Goal: Task Accomplishment & Management: Complete application form

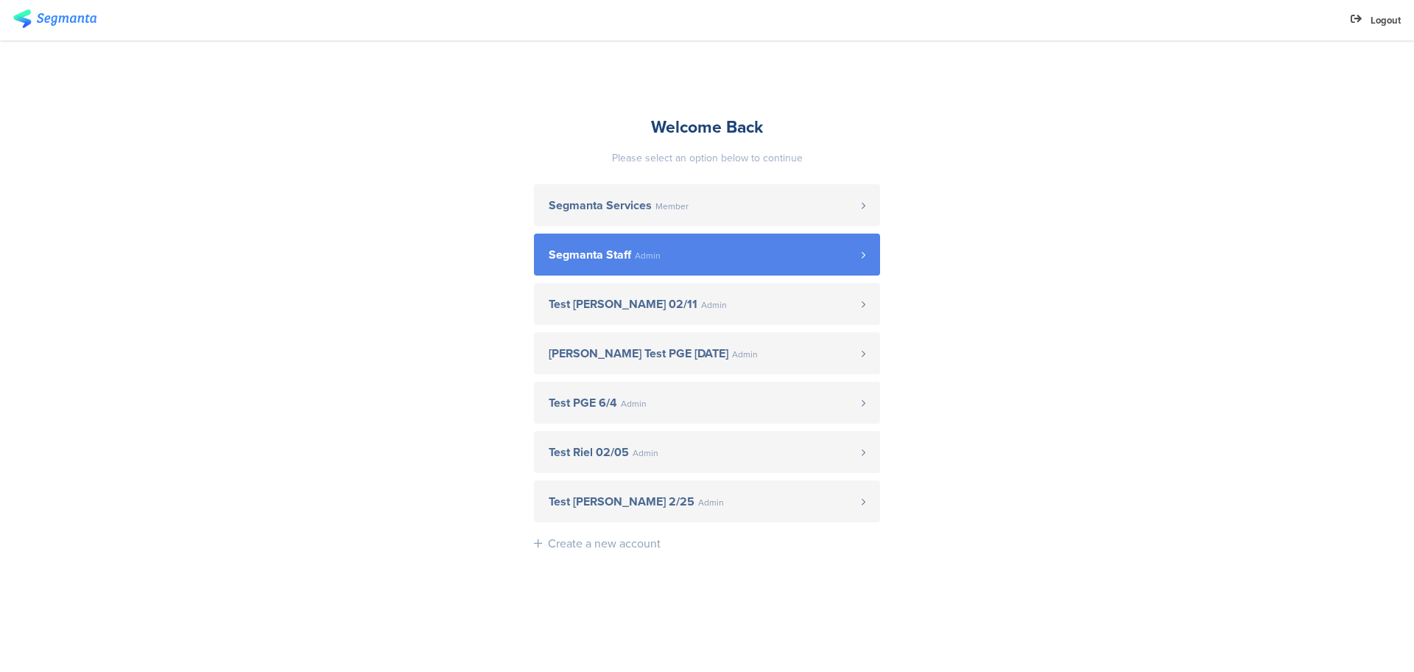
click at [665, 239] on link "Segmanta Staff Admin" at bounding box center [707, 254] width 346 height 42
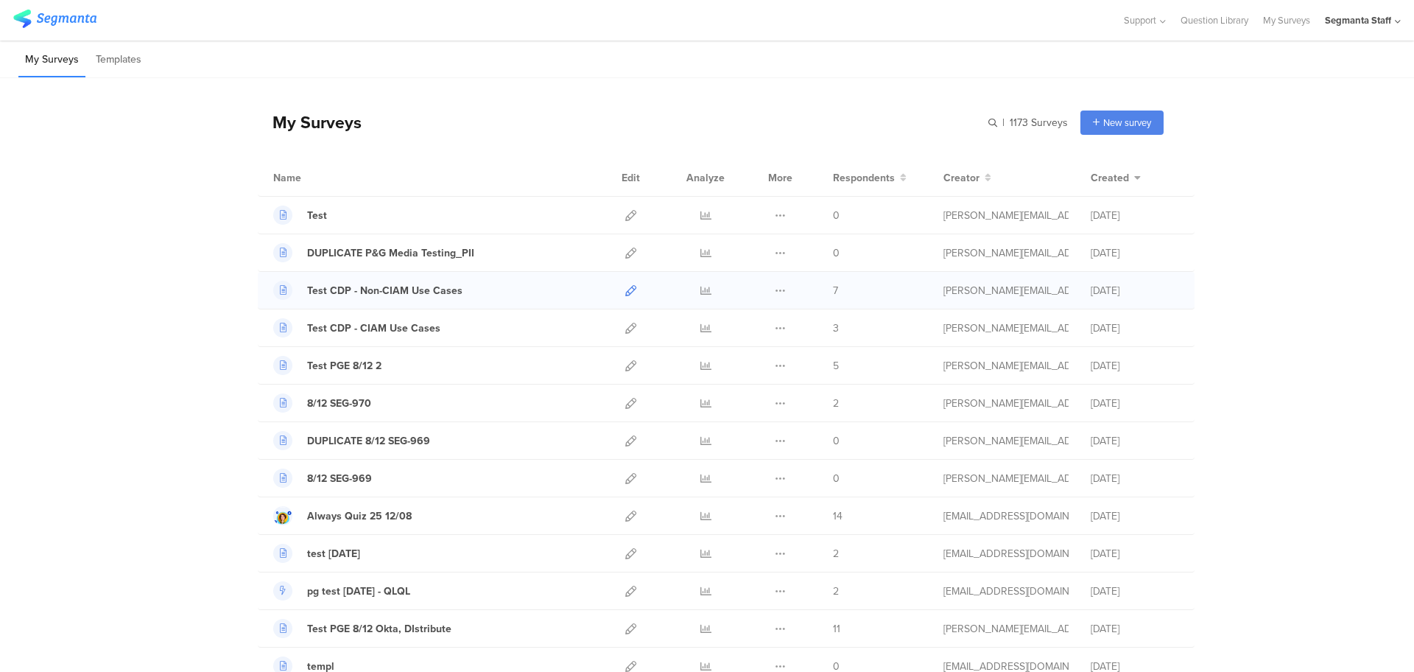
click at [627, 297] on link at bounding box center [630, 290] width 11 height 37
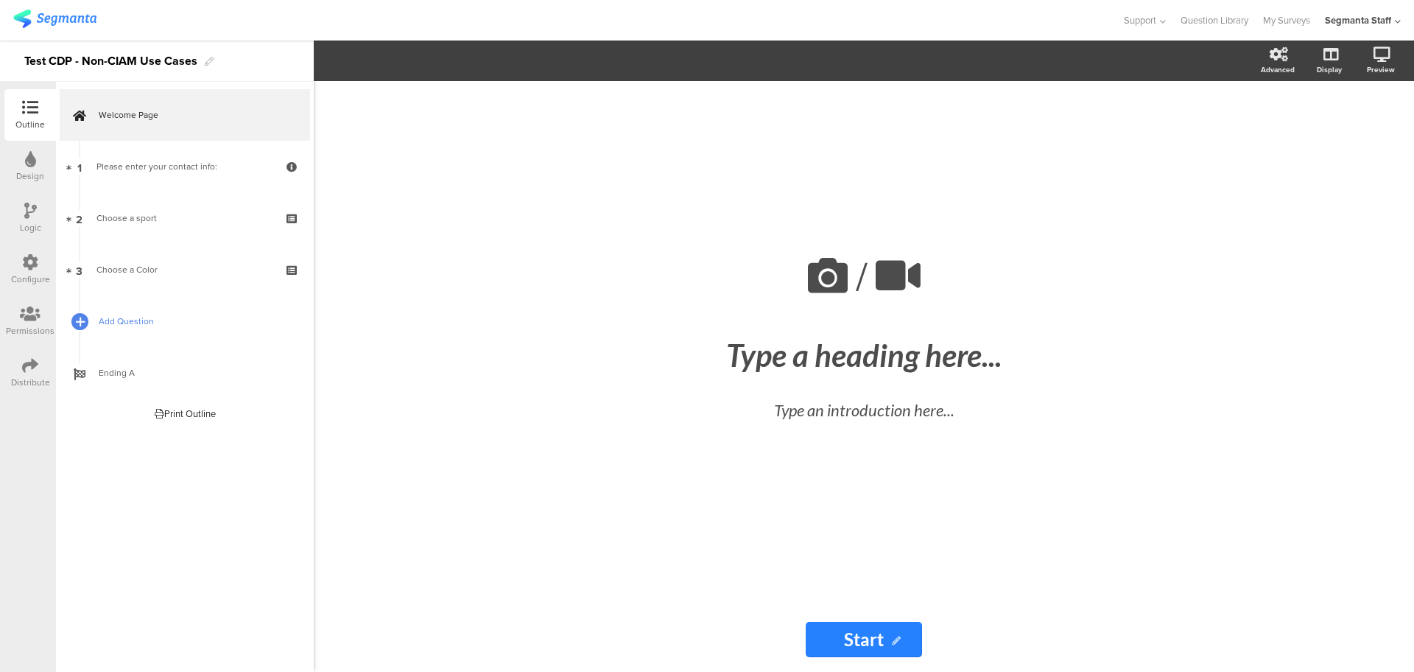
click at [85, 318] on div at bounding box center [79, 321] width 21 height 21
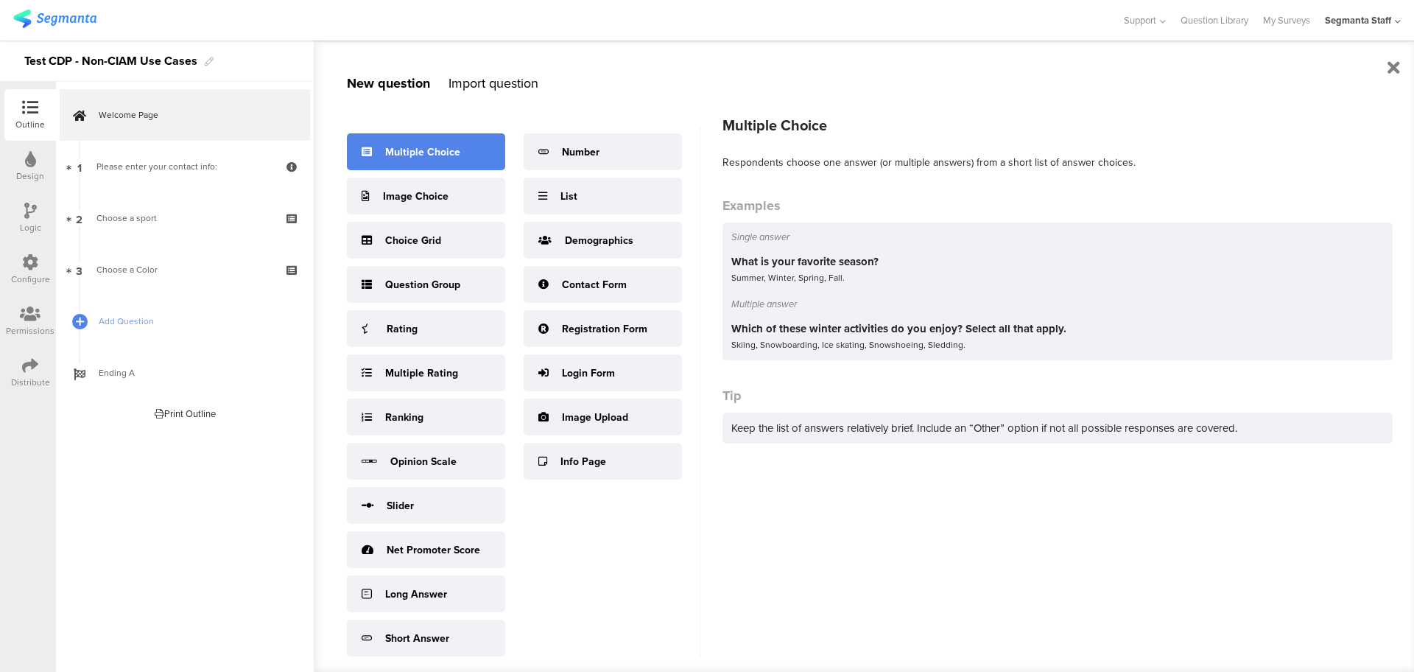
click at [484, 155] on div "Multiple Choice" at bounding box center [426, 151] width 158 height 37
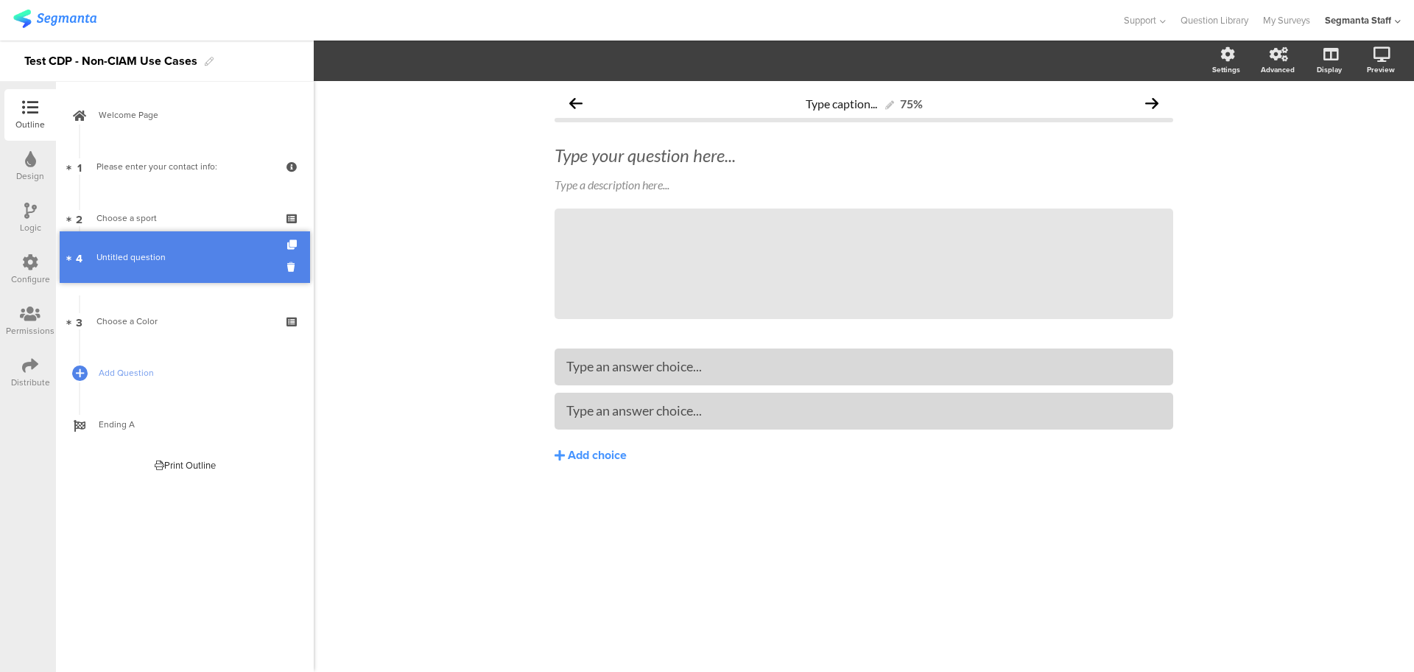
drag, startPoint x: 214, startPoint y: 317, endPoint x: 222, endPoint y: 254, distance: 63.8
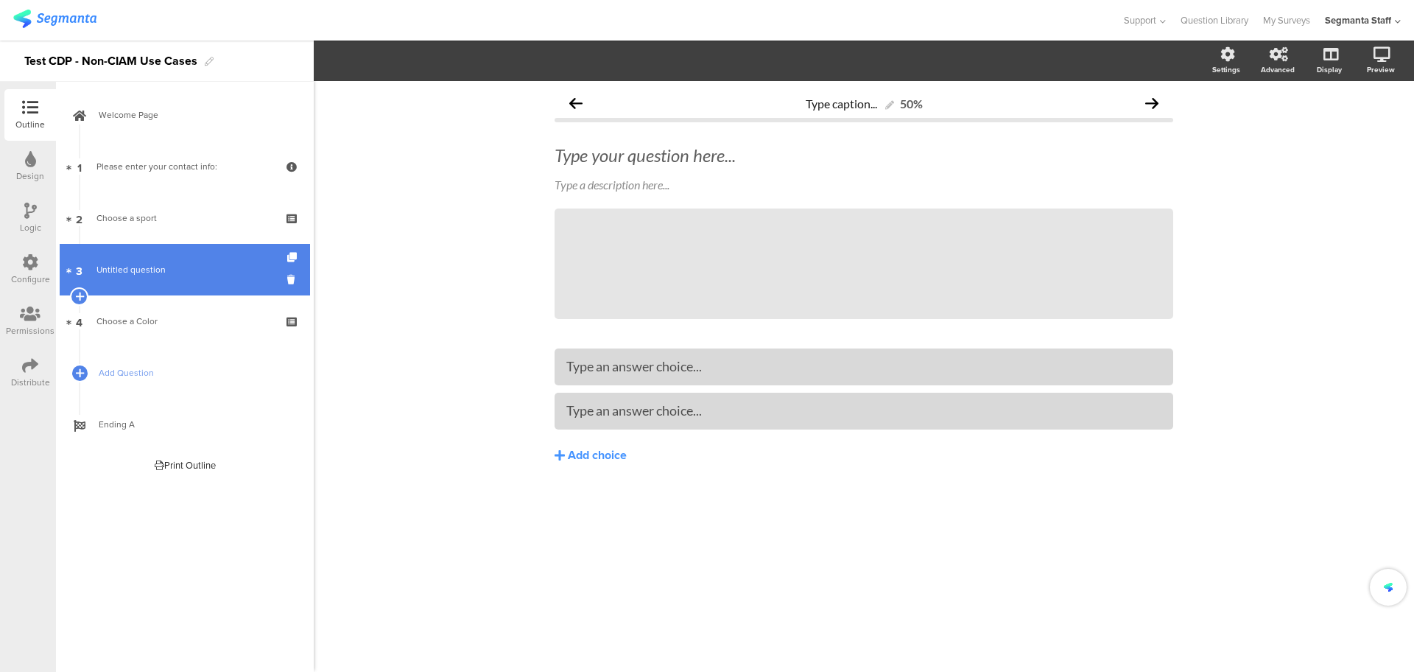
click at [206, 262] on span "Untitled question" at bounding box center [184, 269] width 176 height 15
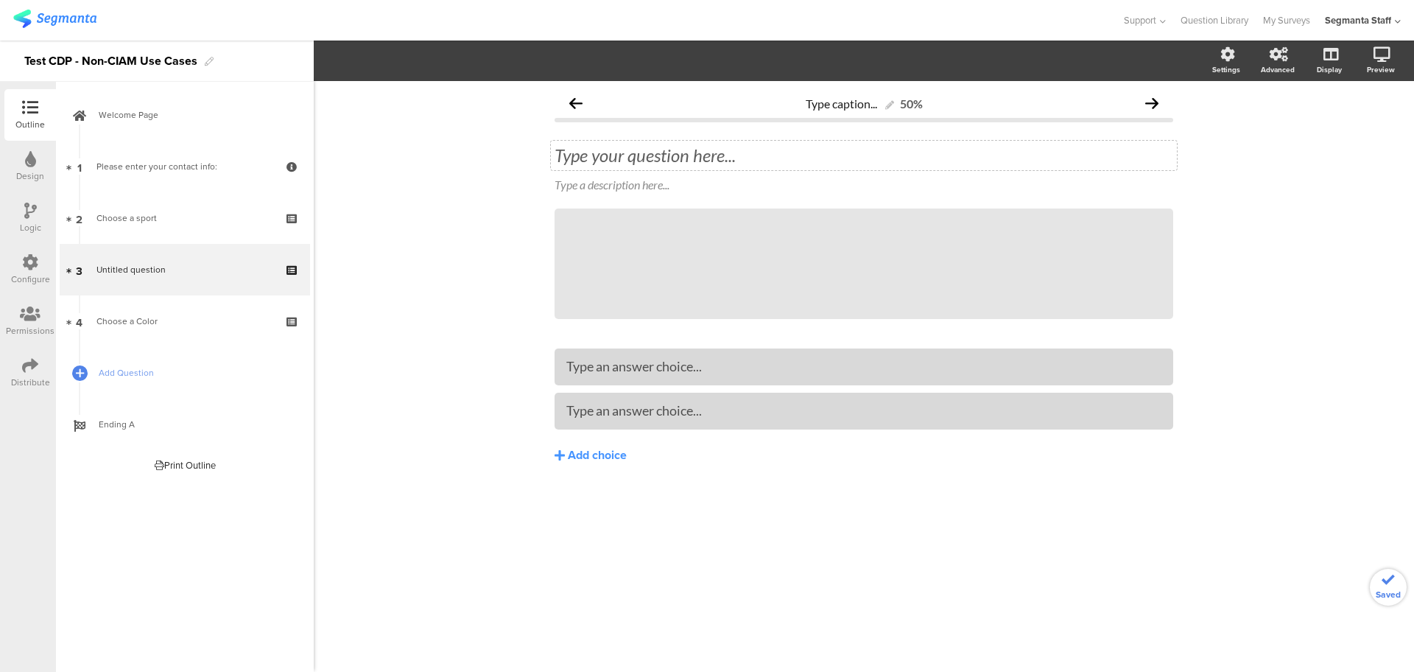
click at [665, 157] on div "Type your question here..." at bounding box center [864, 155] width 626 height 29
click at [722, 353] on div at bounding box center [863, 366] width 619 height 37
click at [731, 367] on div "Type an answer choice..." at bounding box center [863, 366] width 595 height 17
click at [679, 156] on div "Choose a place Choose a place Choose a place" at bounding box center [864, 155] width 626 height 29
click at [610, 361] on div "Beach" at bounding box center [863, 366] width 595 height 17
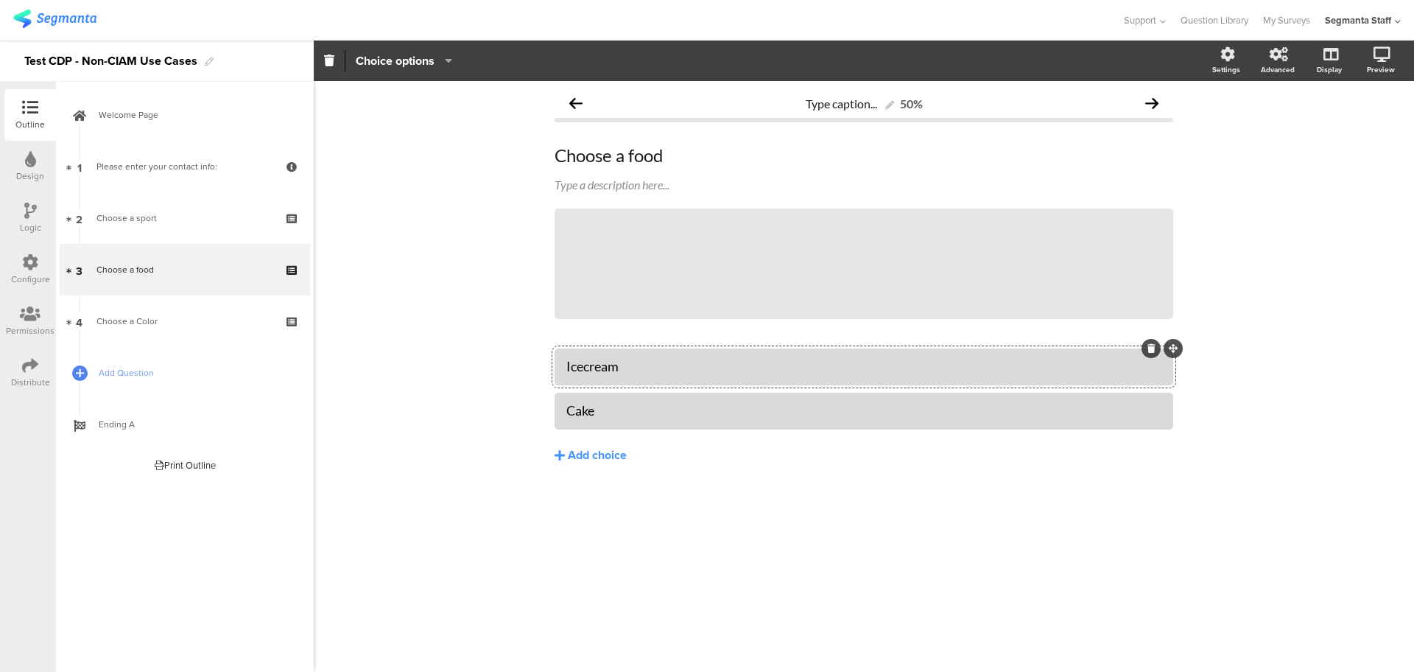
click at [21, 229] on div "Logic" at bounding box center [30, 227] width 21 height 13
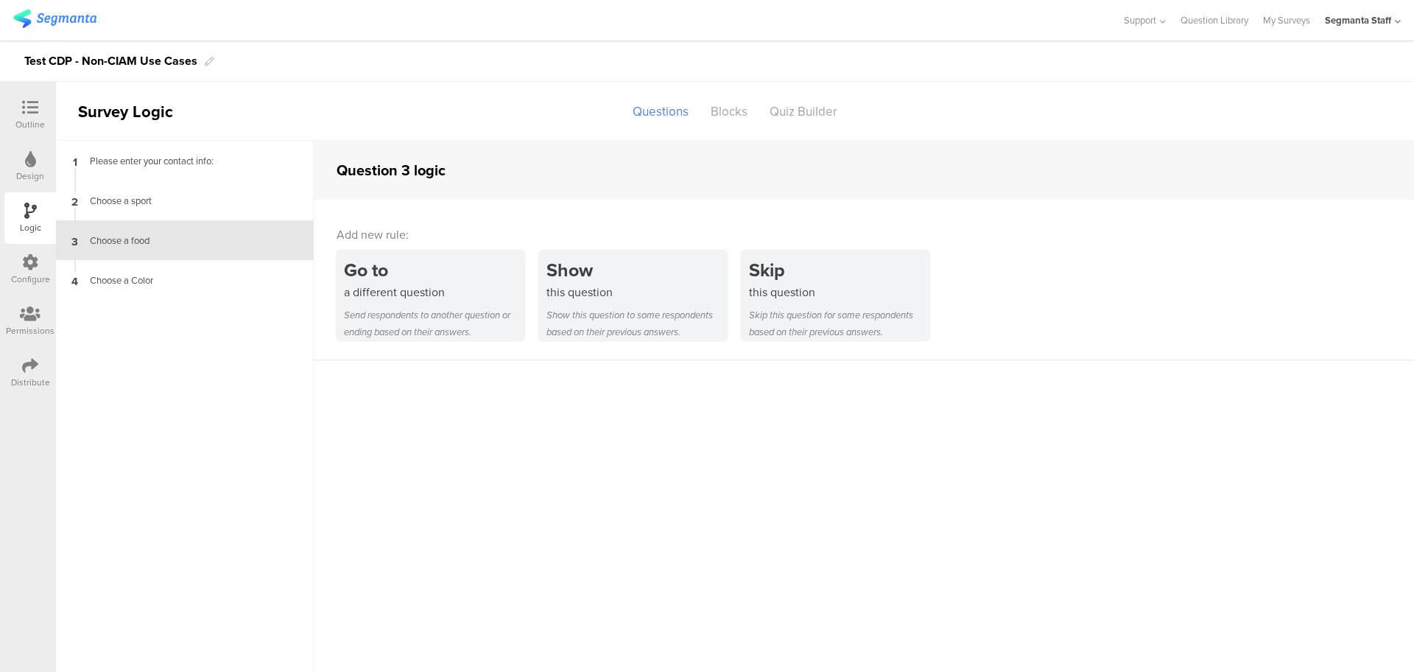
click at [42, 263] on div "Configure" at bounding box center [30, 270] width 52 height 52
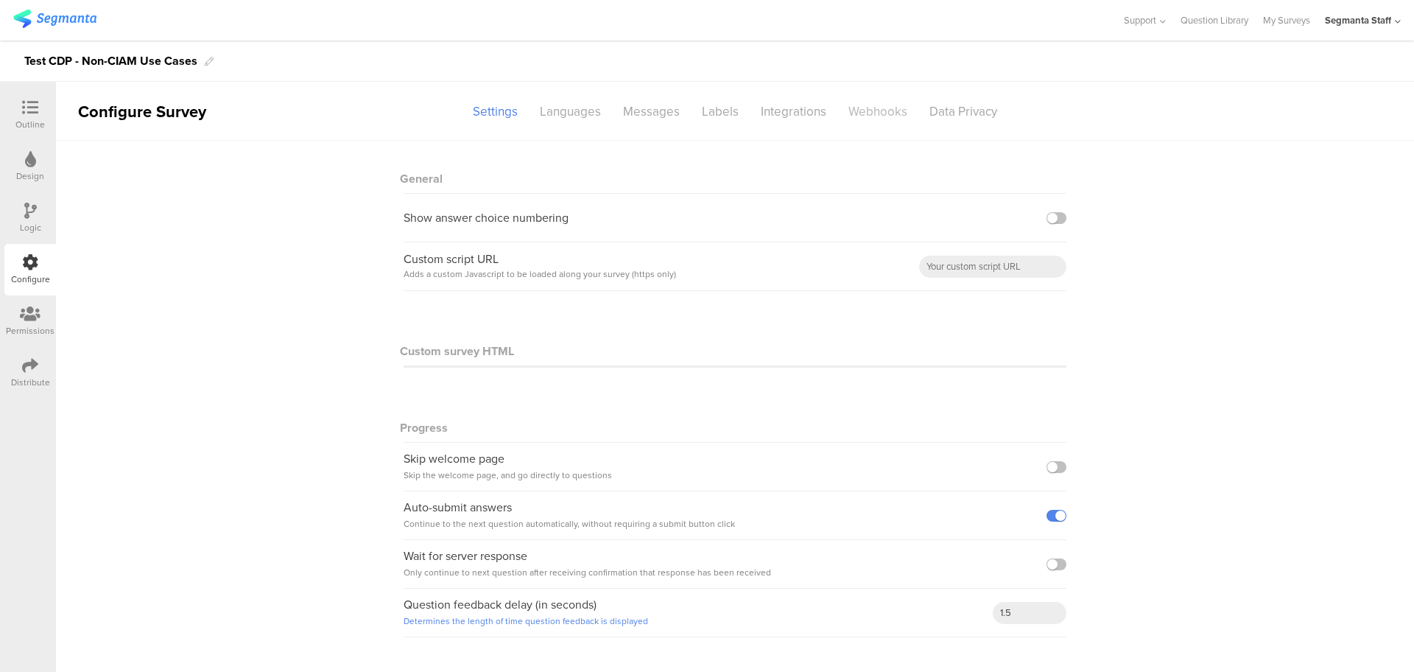
click at [867, 108] on div "Webhooks" at bounding box center [877, 112] width 81 height 26
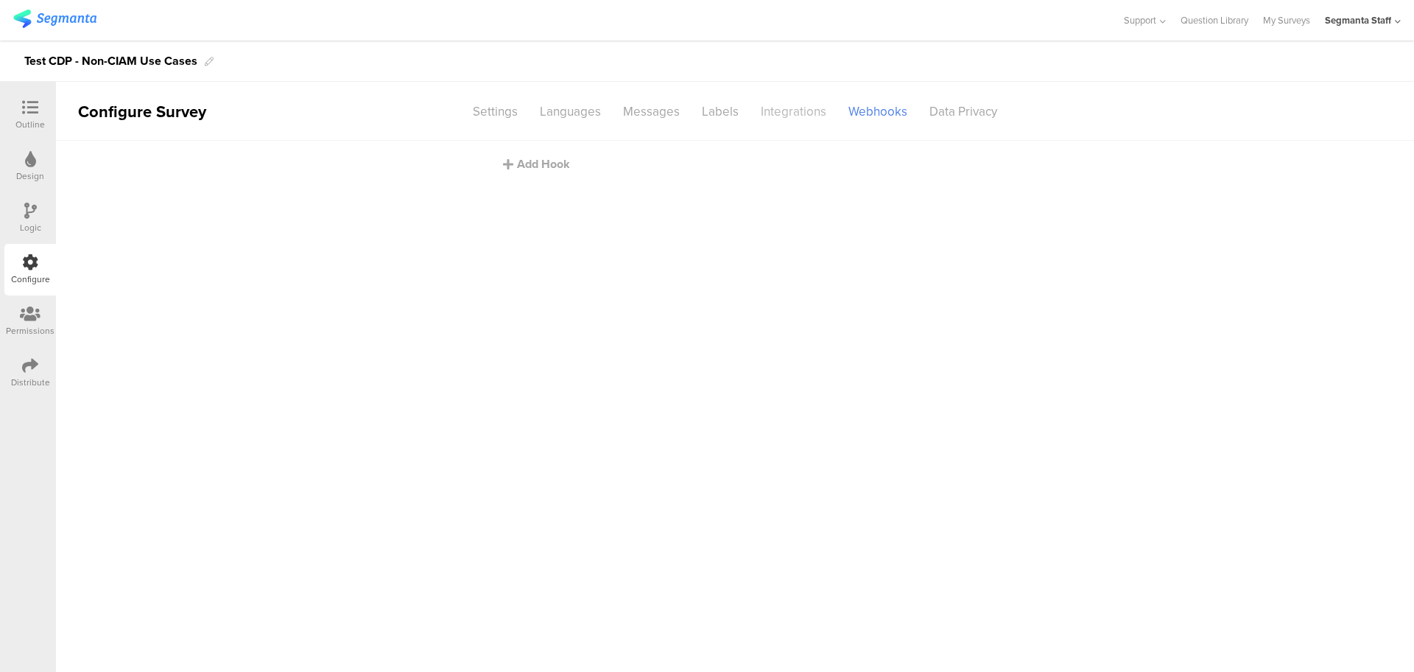
click at [781, 118] on div "Integrations" at bounding box center [794, 112] width 88 height 26
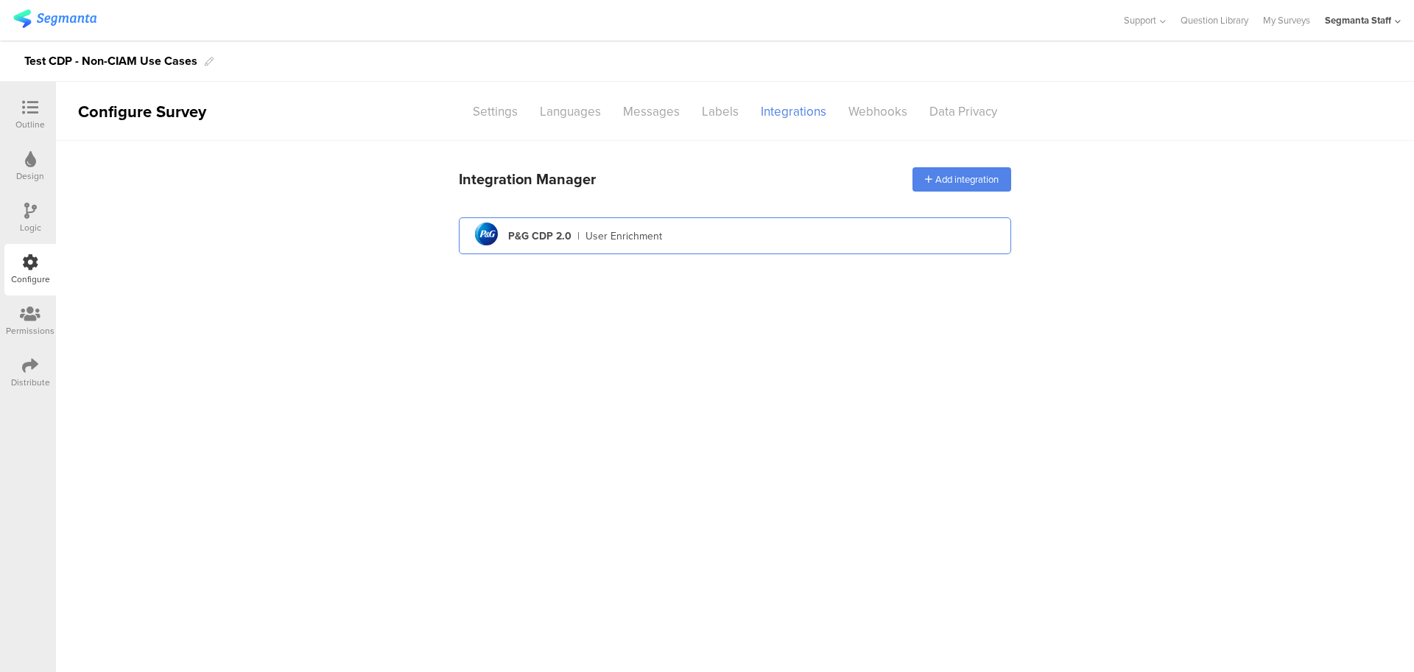
click at [608, 230] on div "User Enrichment" at bounding box center [623, 235] width 77 height 15
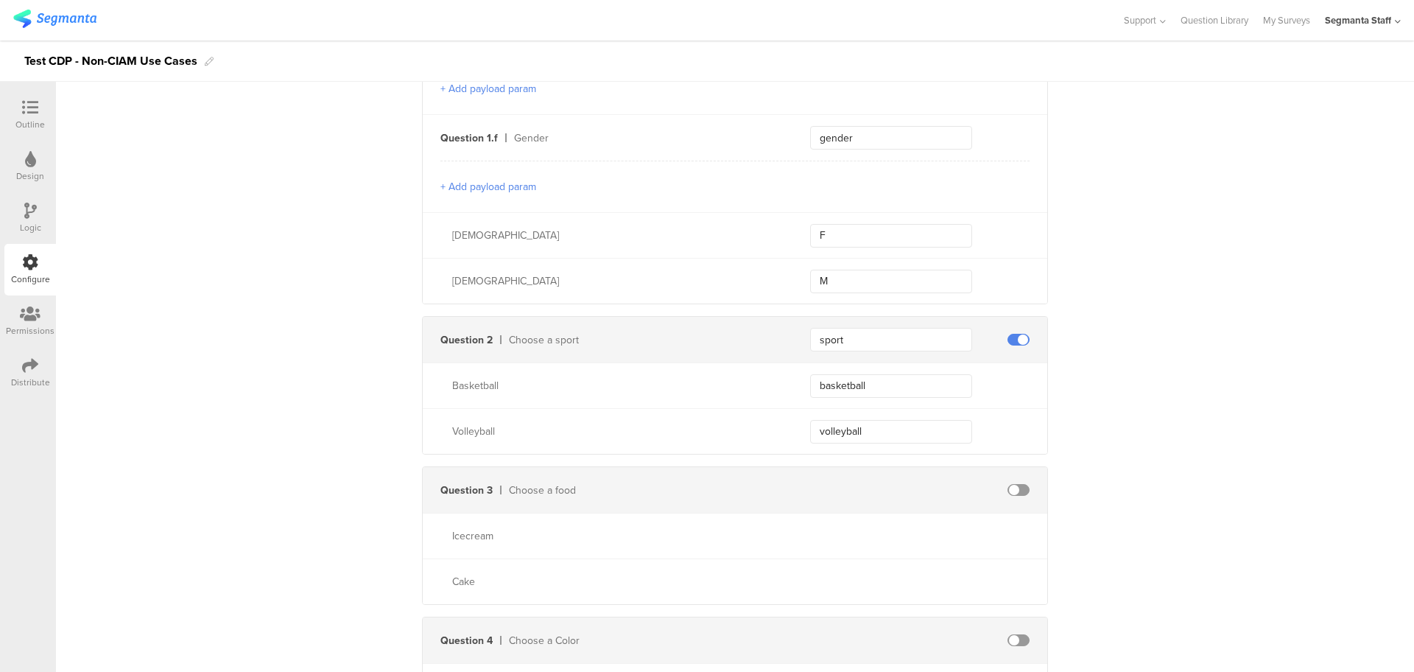
scroll to position [1219, 0]
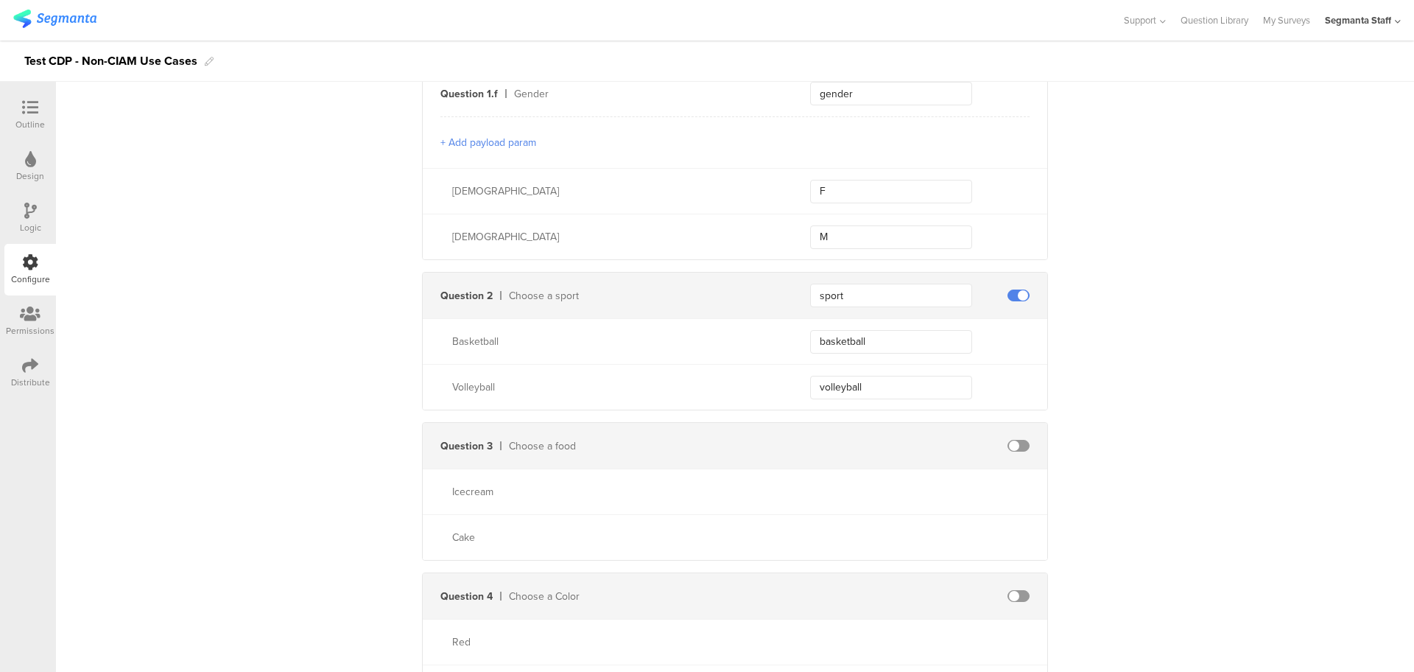
click at [1011, 440] on span at bounding box center [1018, 446] width 22 height 12
click at [886, 445] on input "text" at bounding box center [891, 446] width 162 height 24
type input "food"
click at [852, 490] on input "text" at bounding box center [891, 492] width 162 height 24
type input "icecream"
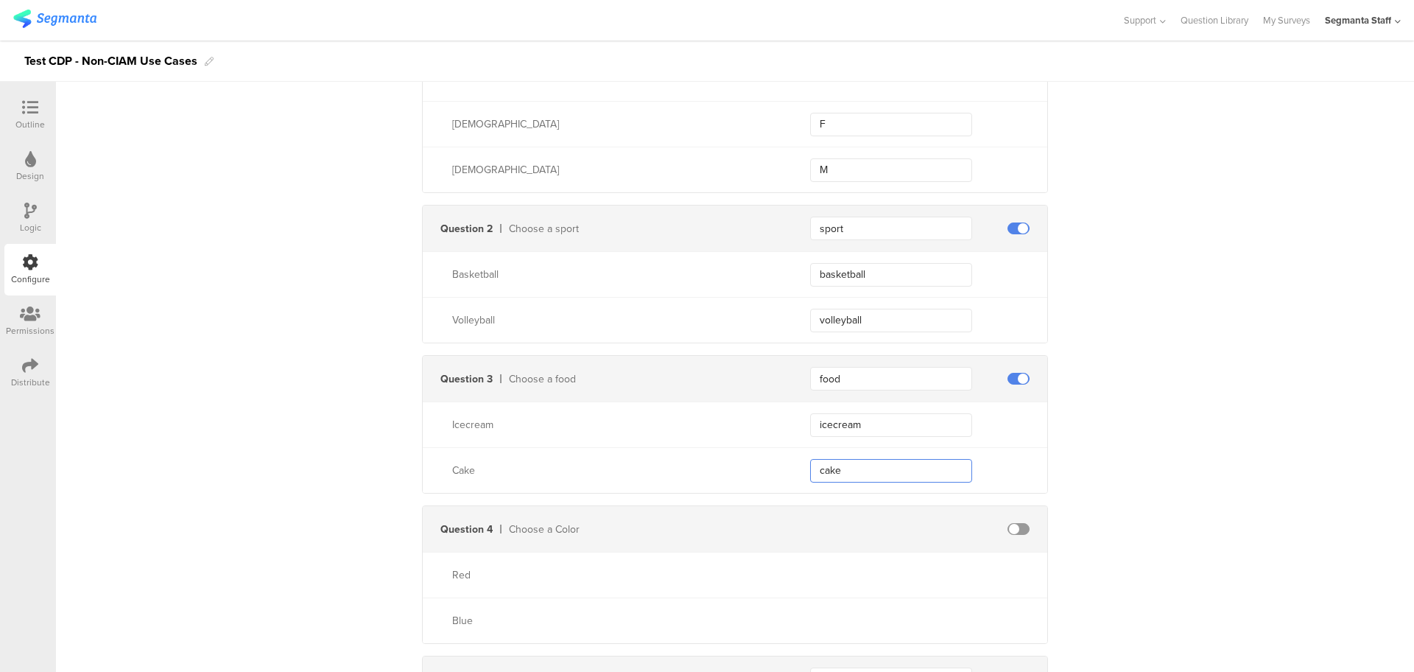
scroll to position [1403, 0]
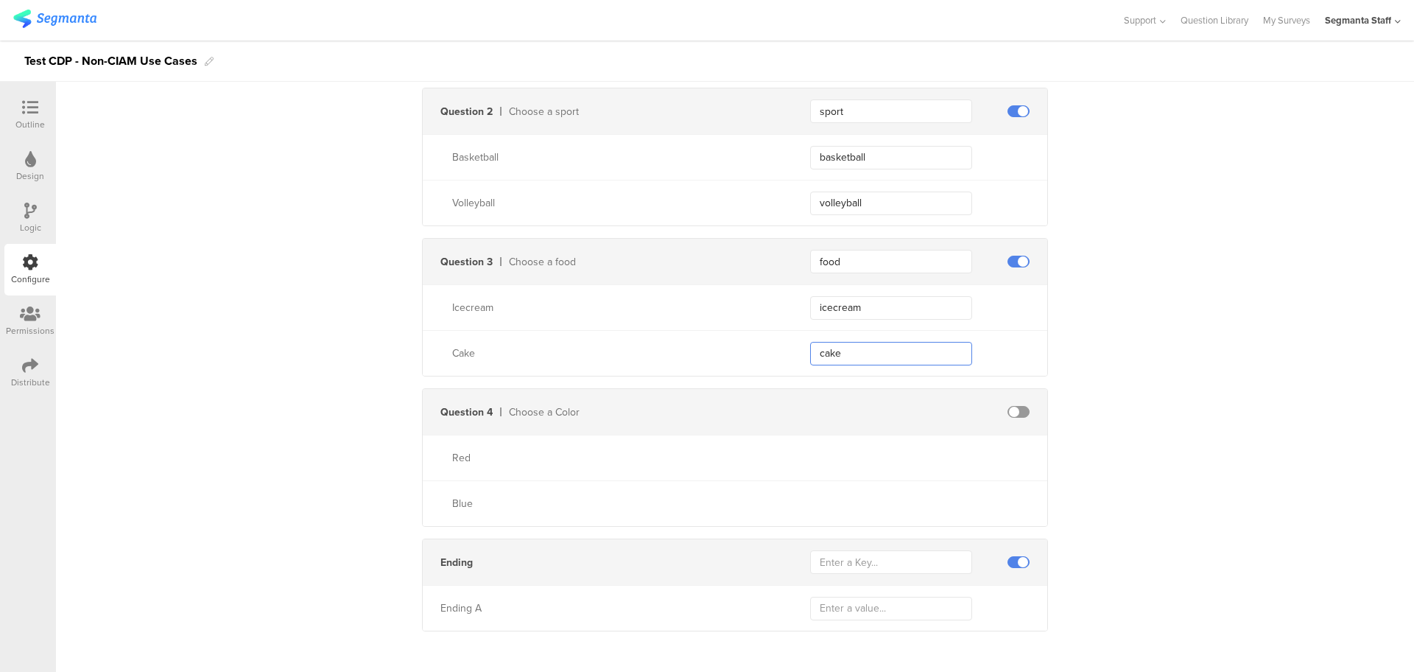
type input "cake"
click at [1014, 556] on span at bounding box center [1018, 562] width 22 height 12
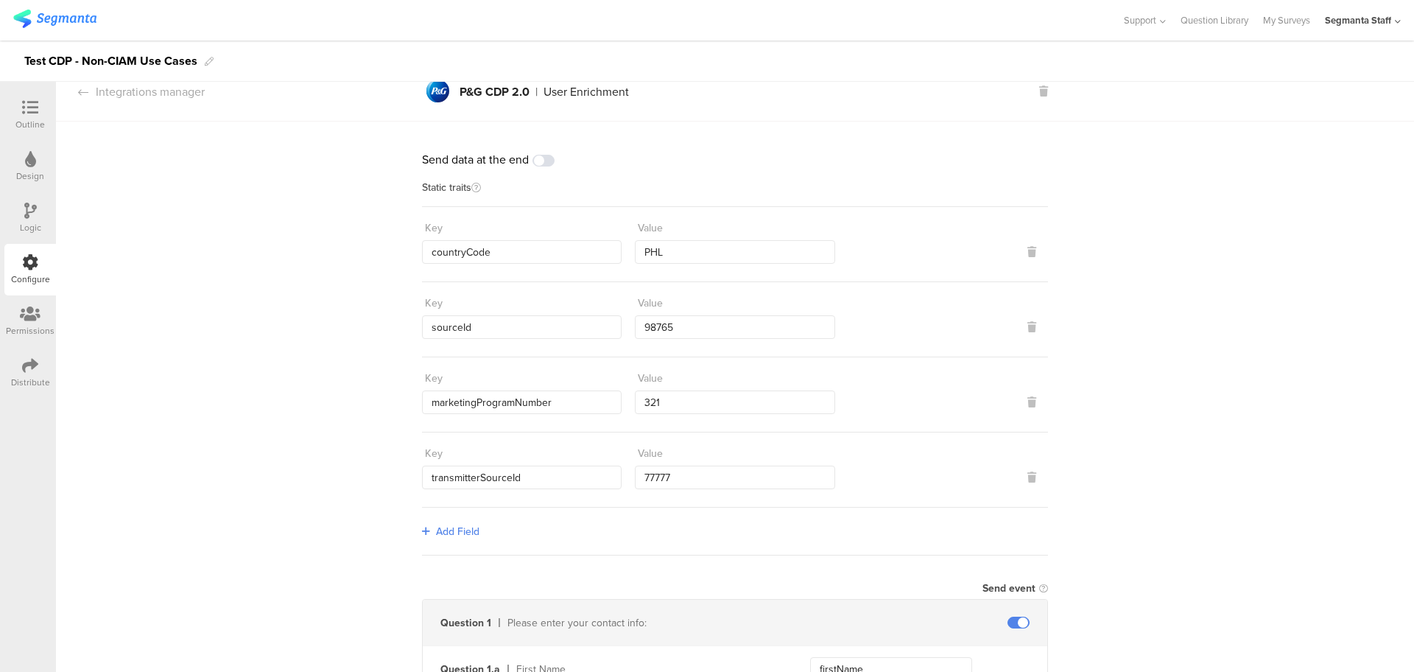
scroll to position [0, 0]
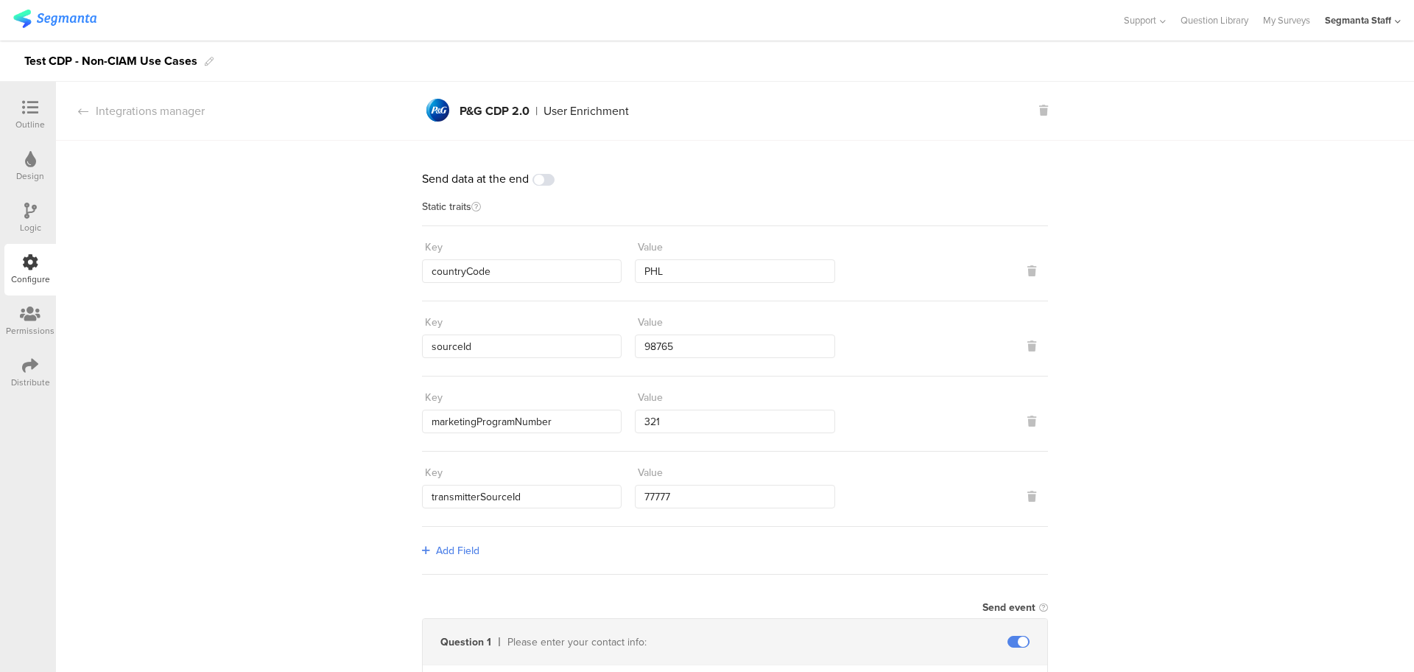
click at [30, 102] on icon at bounding box center [30, 107] width 16 height 16
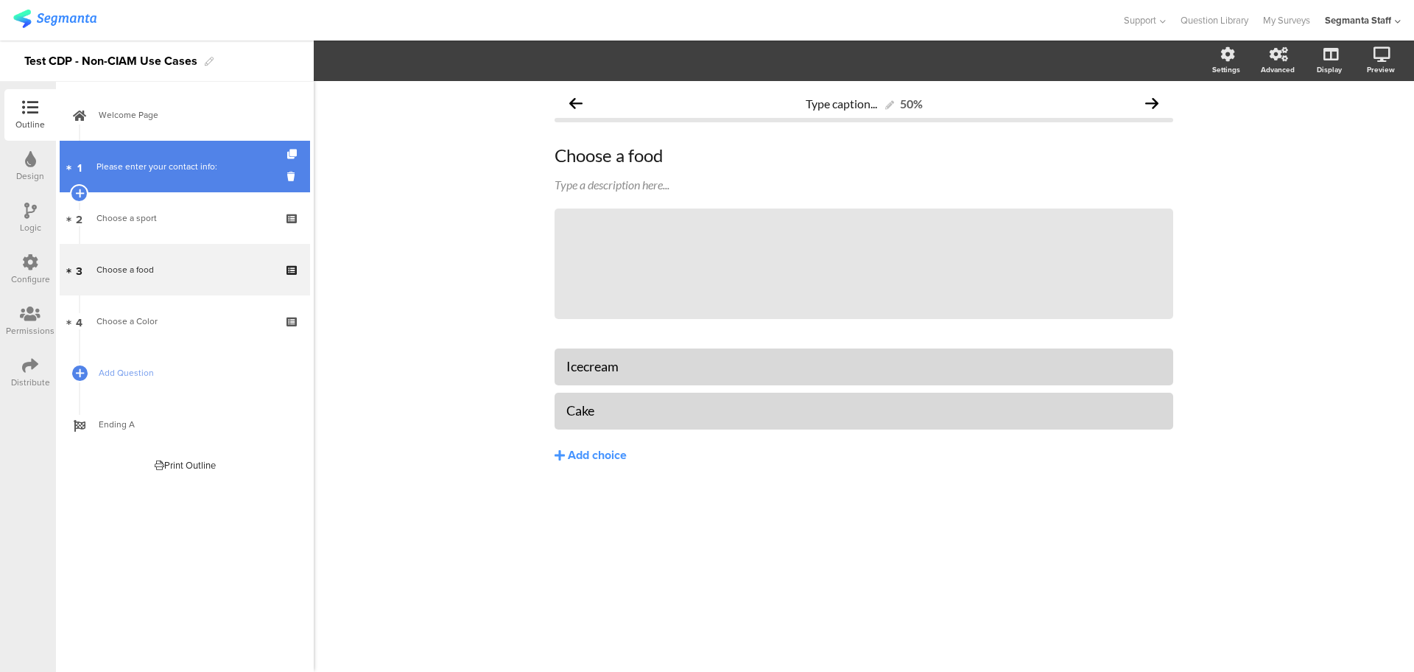
click at [188, 180] on link "1 Please enter your contact info:" at bounding box center [185, 167] width 250 height 52
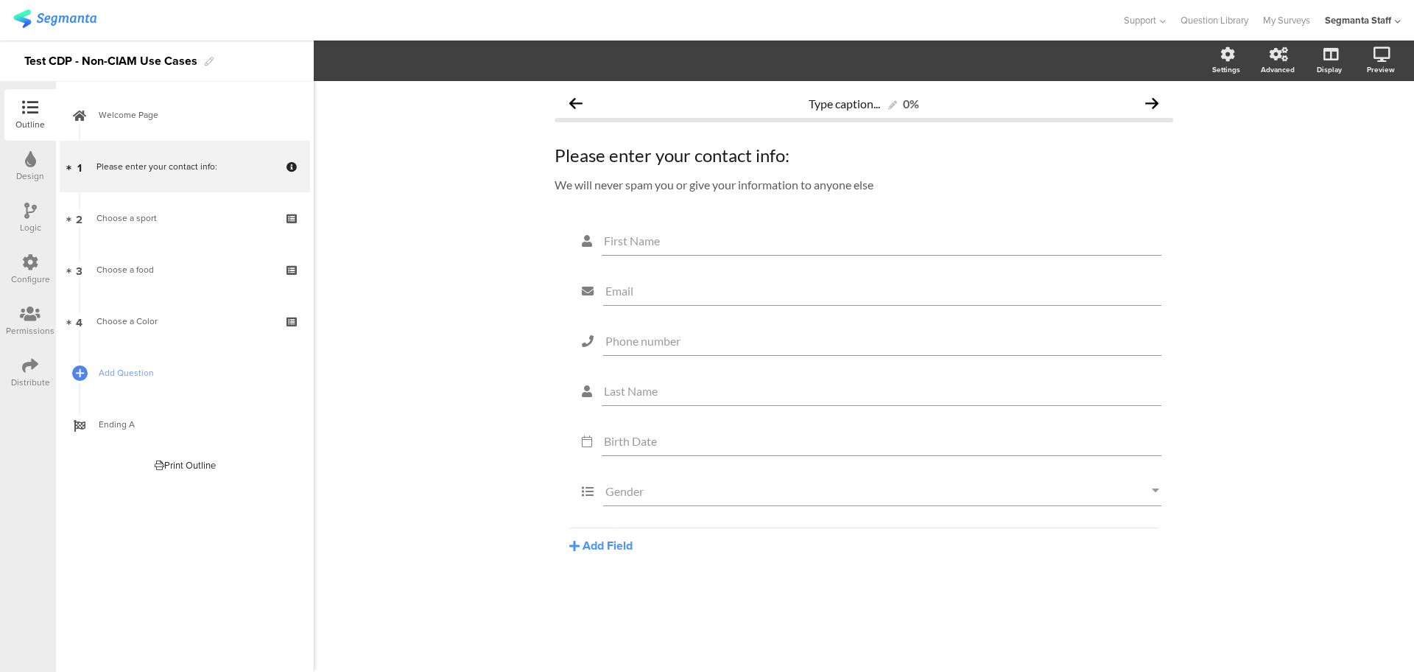
click at [19, 378] on div "Distribute" at bounding box center [30, 382] width 39 height 13
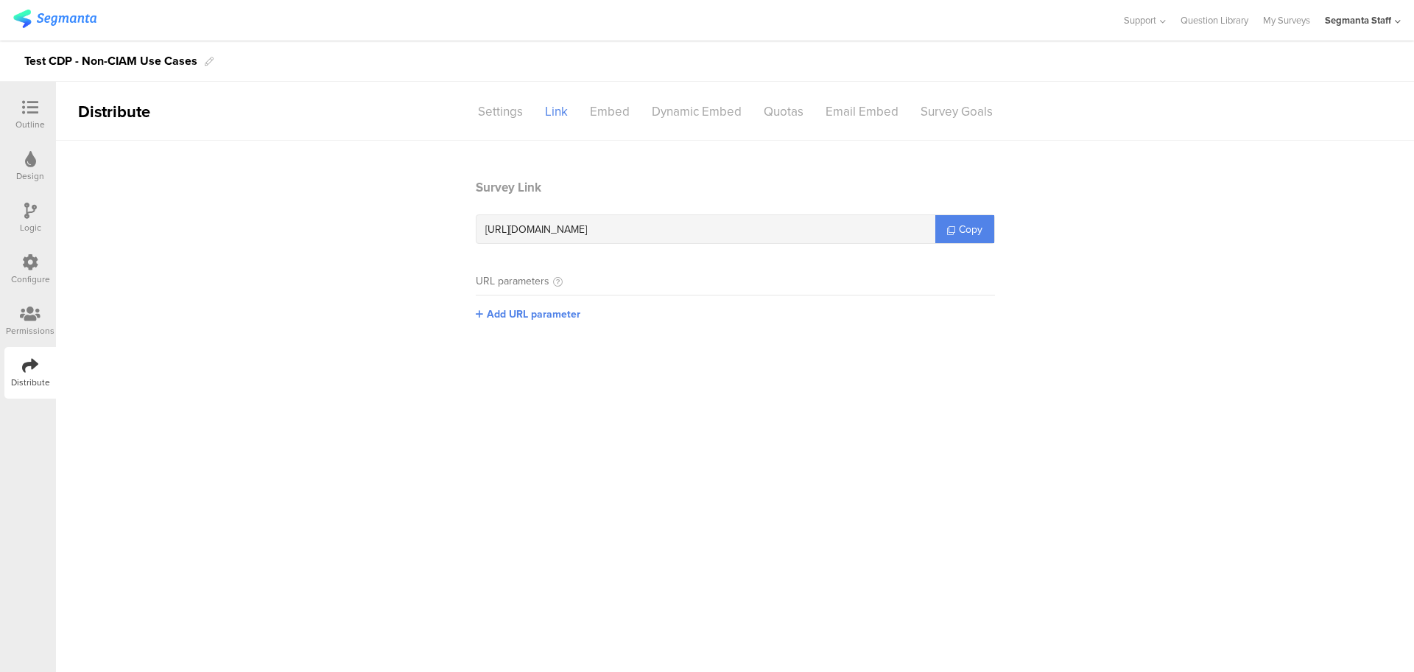
click at [21, 250] on div "Configure" at bounding box center [30, 270] width 52 height 52
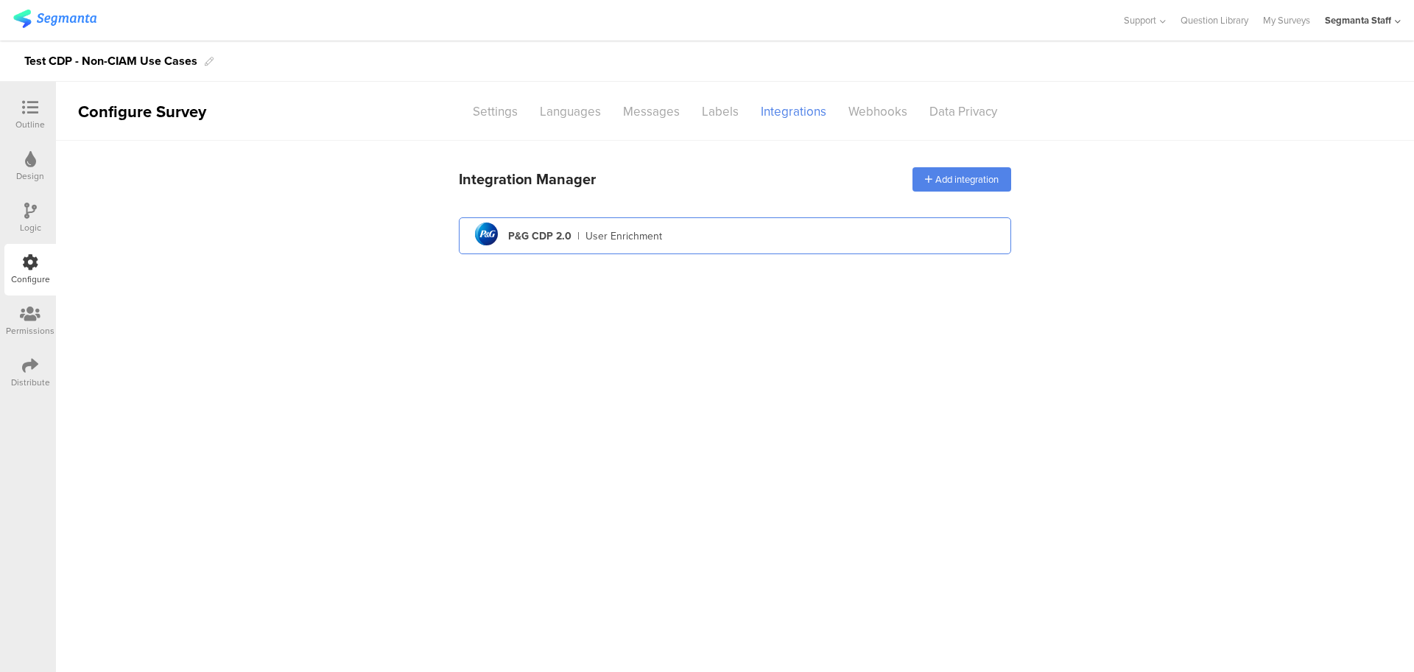
click at [692, 233] on div "pg logo P&G CDP 2.0 | User Enrichment" at bounding box center [735, 236] width 529 height 36
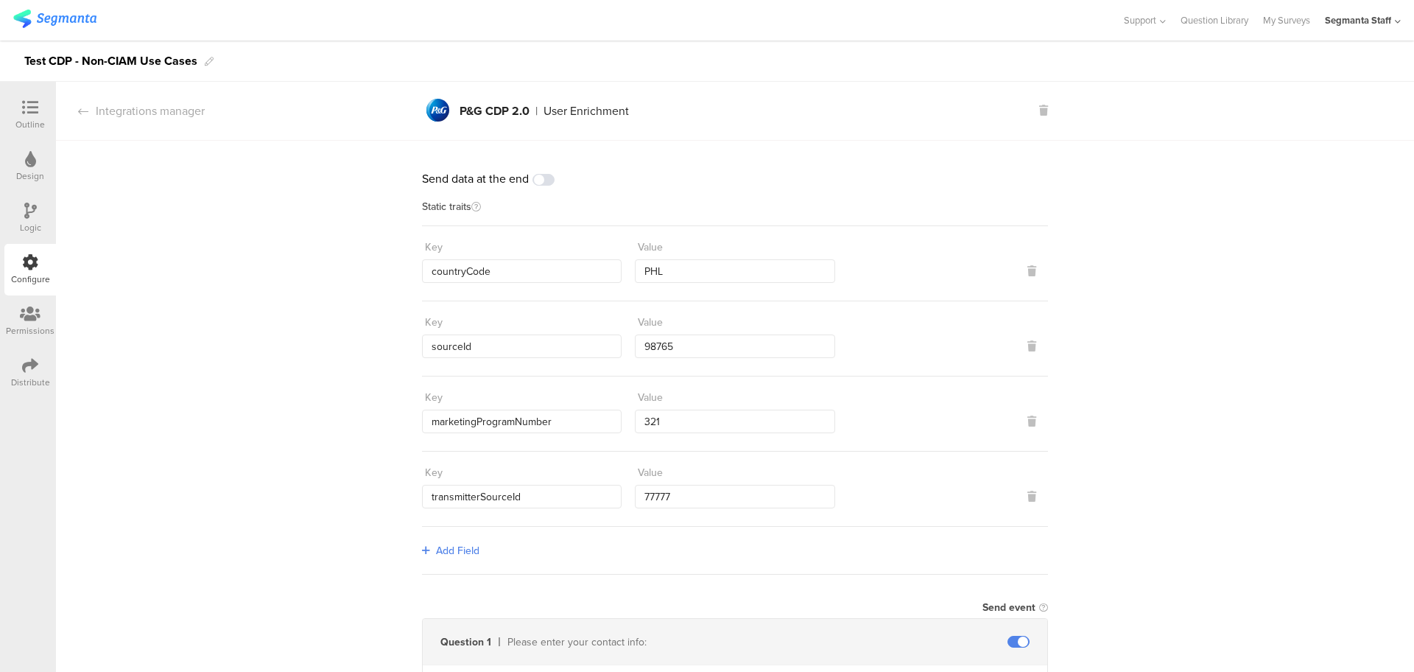
click at [24, 386] on div "Distribute" at bounding box center [30, 382] width 39 height 13
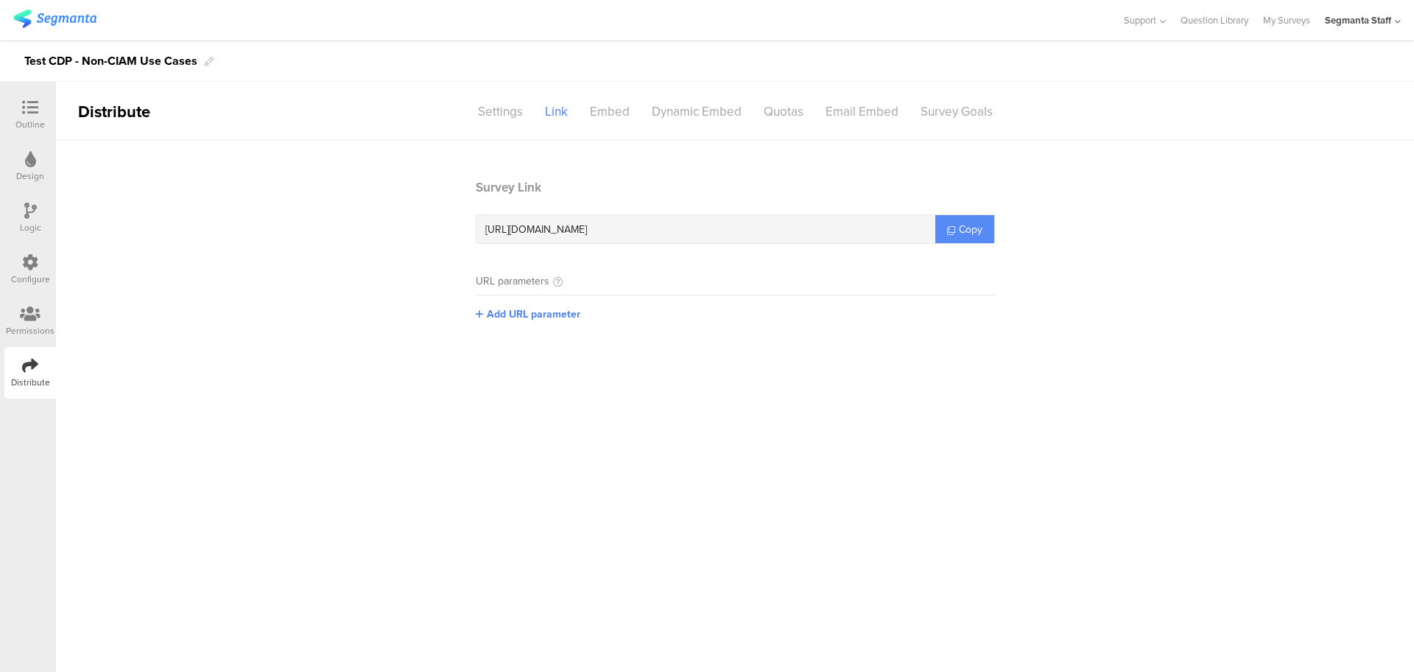
click at [955, 225] on link "Copy" at bounding box center [964, 229] width 59 height 28
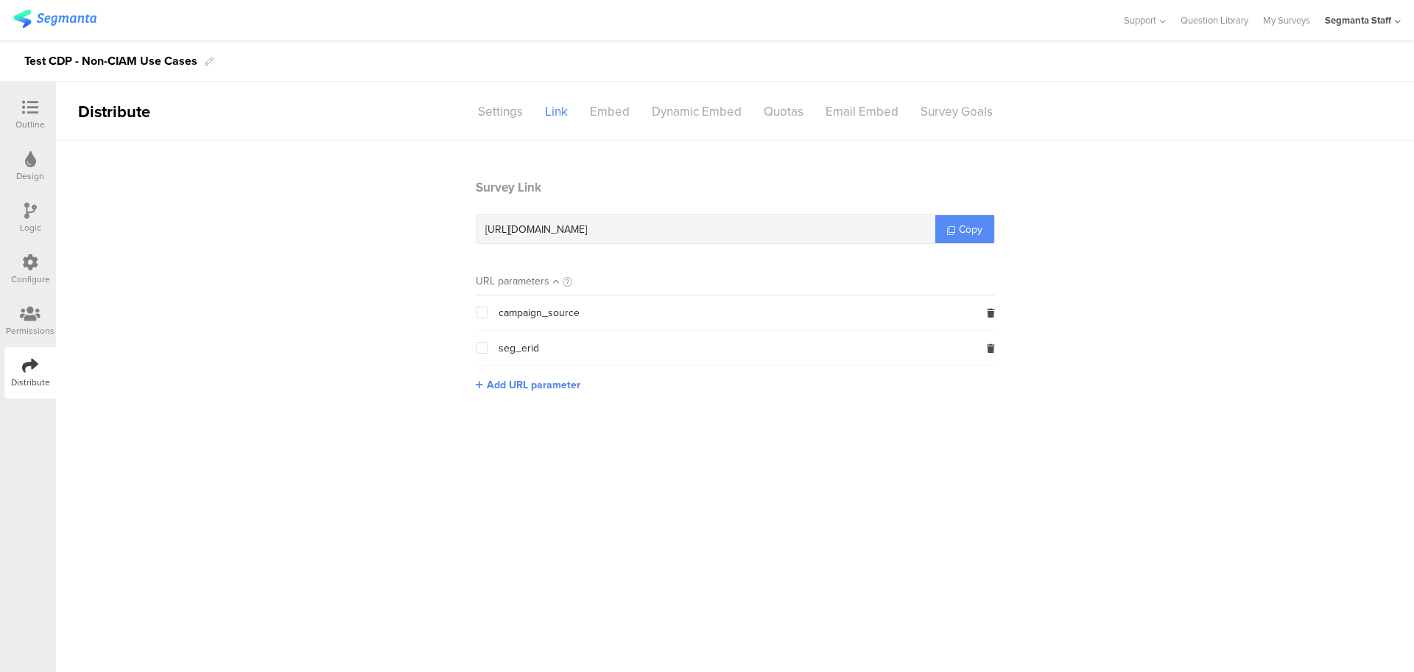
click at [970, 239] on link "Copy" at bounding box center [964, 229] width 59 height 28
click at [1273, 18] on link "My Surveys" at bounding box center [1286, 20] width 47 height 40
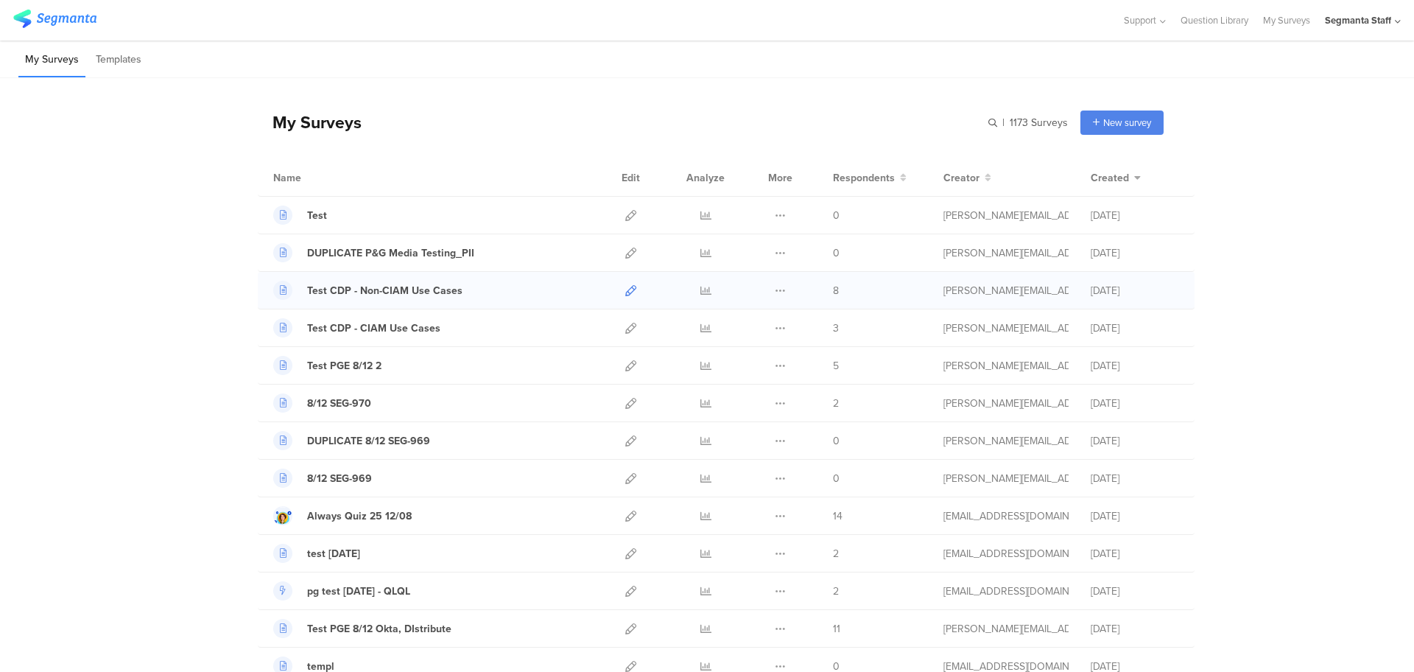
click at [625, 294] on icon at bounding box center [630, 290] width 11 height 11
click at [700, 289] on icon at bounding box center [705, 290] width 11 height 11
click at [625, 290] on icon at bounding box center [630, 290] width 11 height 11
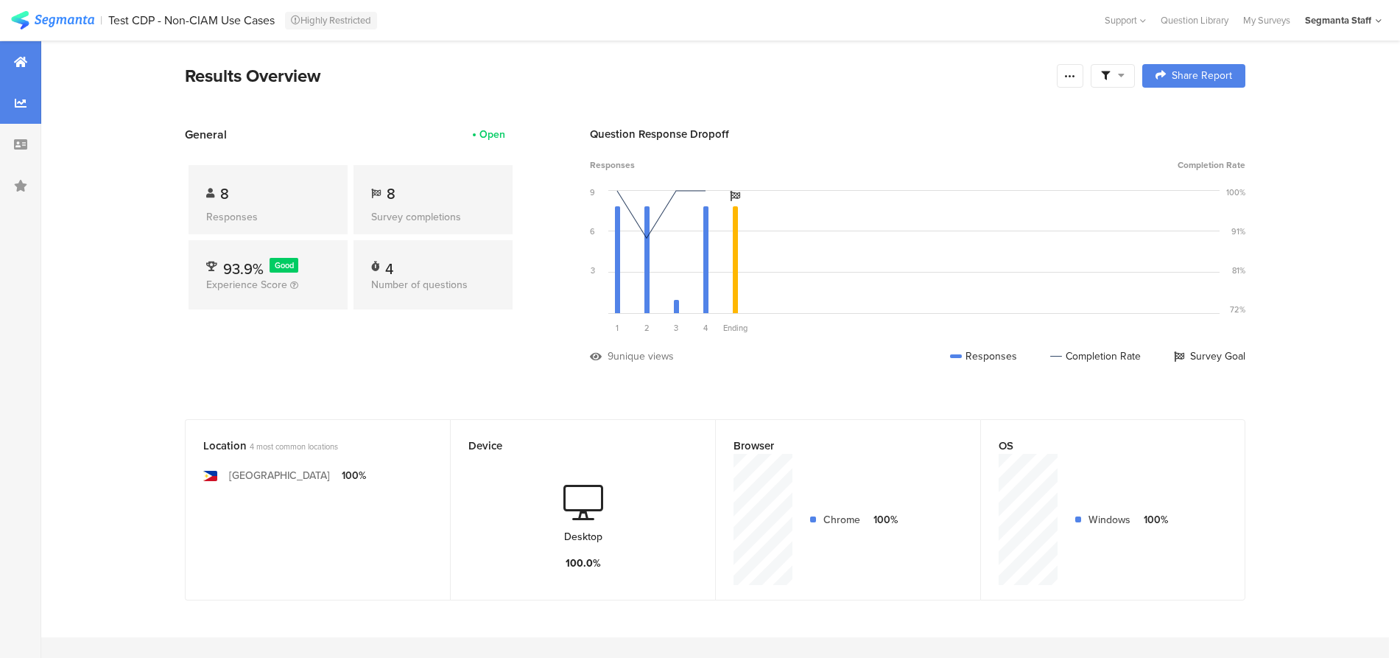
click at [14, 104] on div at bounding box center [20, 102] width 41 height 41
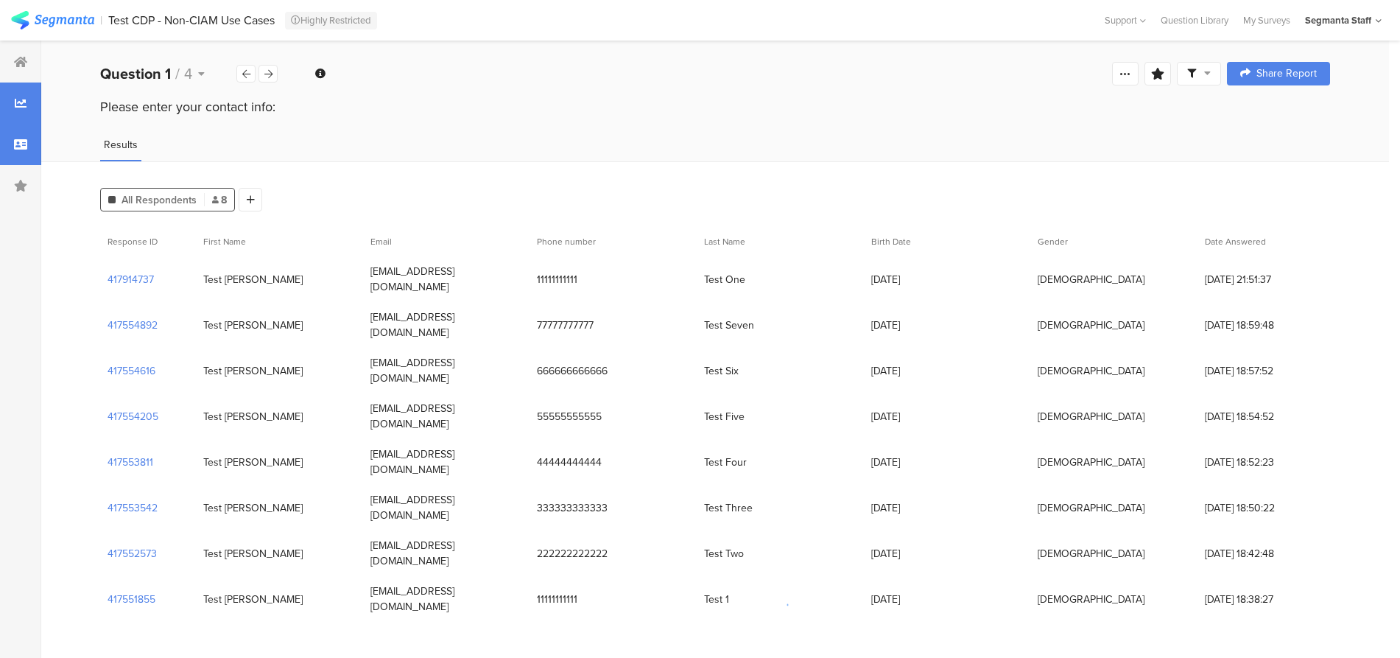
click at [16, 148] on icon at bounding box center [20, 144] width 13 height 12
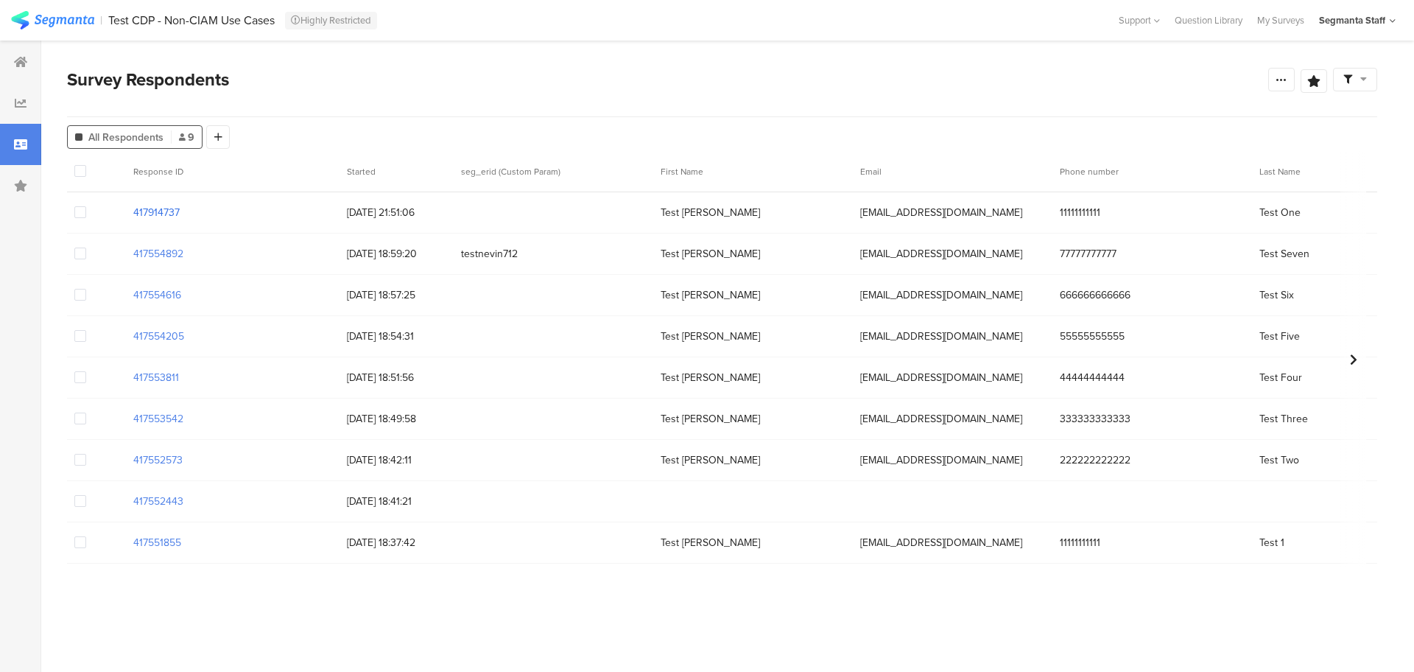
drag, startPoint x: 197, startPoint y: 208, endPoint x: 133, endPoint y: 208, distance: 64.1
click at [133, 208] on div "417914737" at bounding box center [233, 212] width 214 height 30
copy section "417914737"
click at [13, 69] on div at bounding box center [20, 61] width 41 height 41
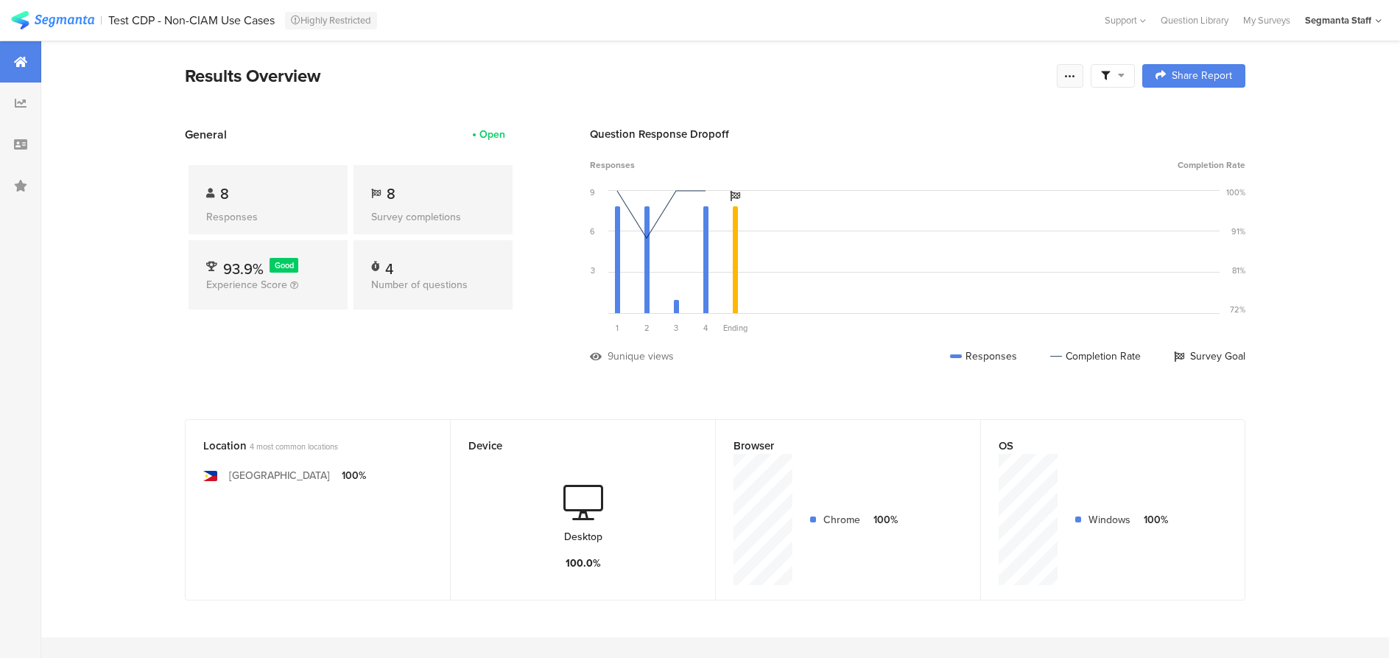
click at [1071, 78] on icon at bounding box center [1070, 76] width 12 height 12
click at [944, 189] on link "Edit survey" at bounding box center [972, 191] width 236 height 32
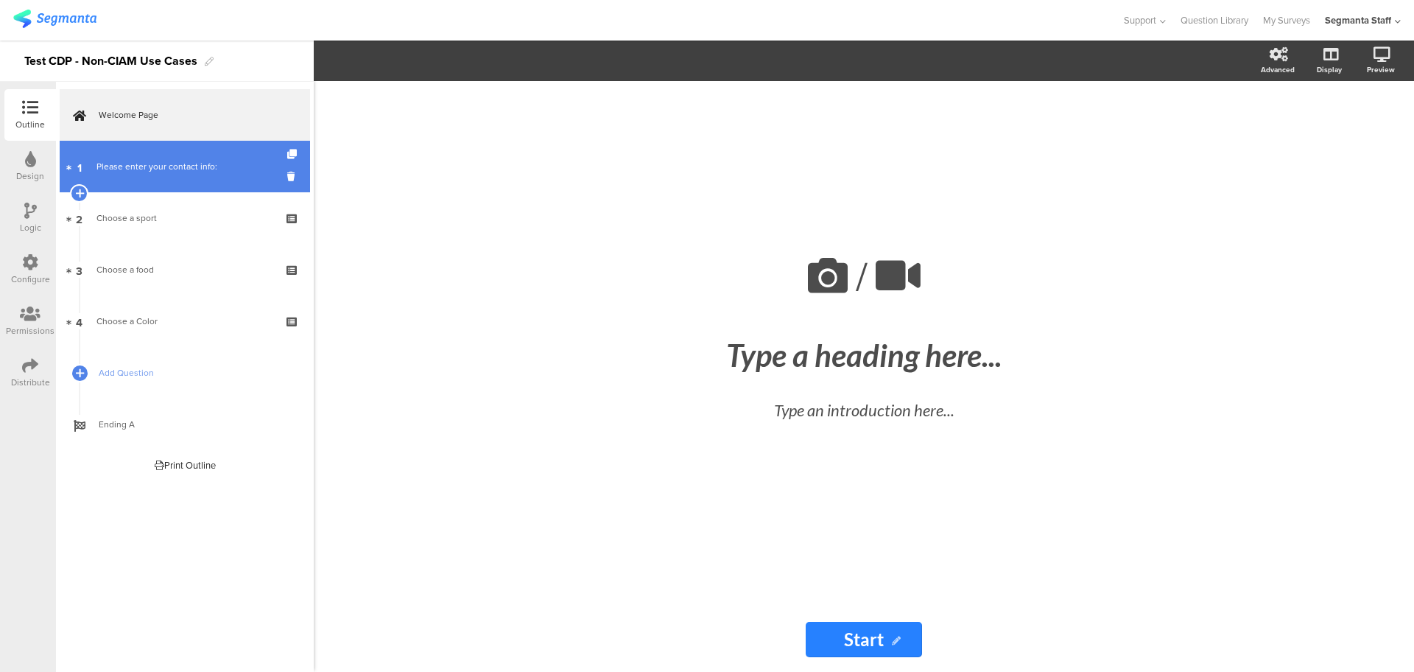
click at [168, 181] on link "1 Please enter your contact info:" at bounding box center [185, 167] width 250 height 52
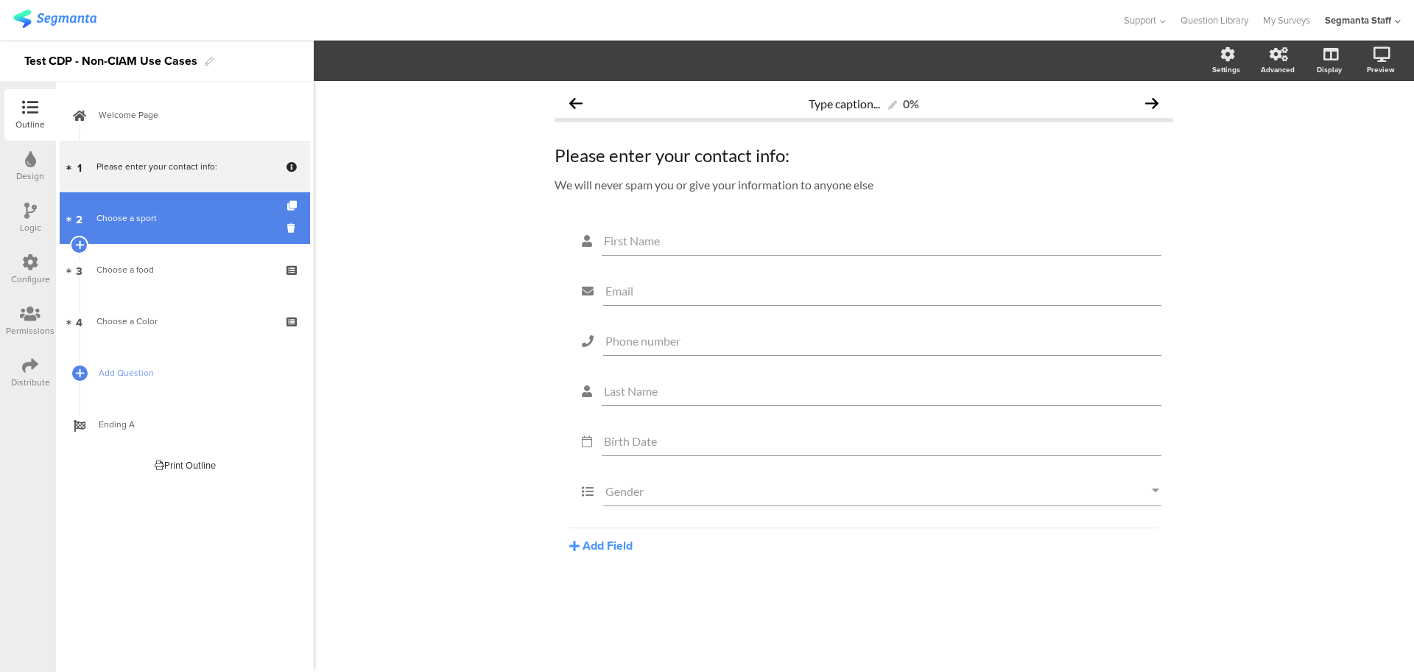
click at [156, 230] on link "2 Choose a sport" at bounding box center [185, 218] width 250 height 52
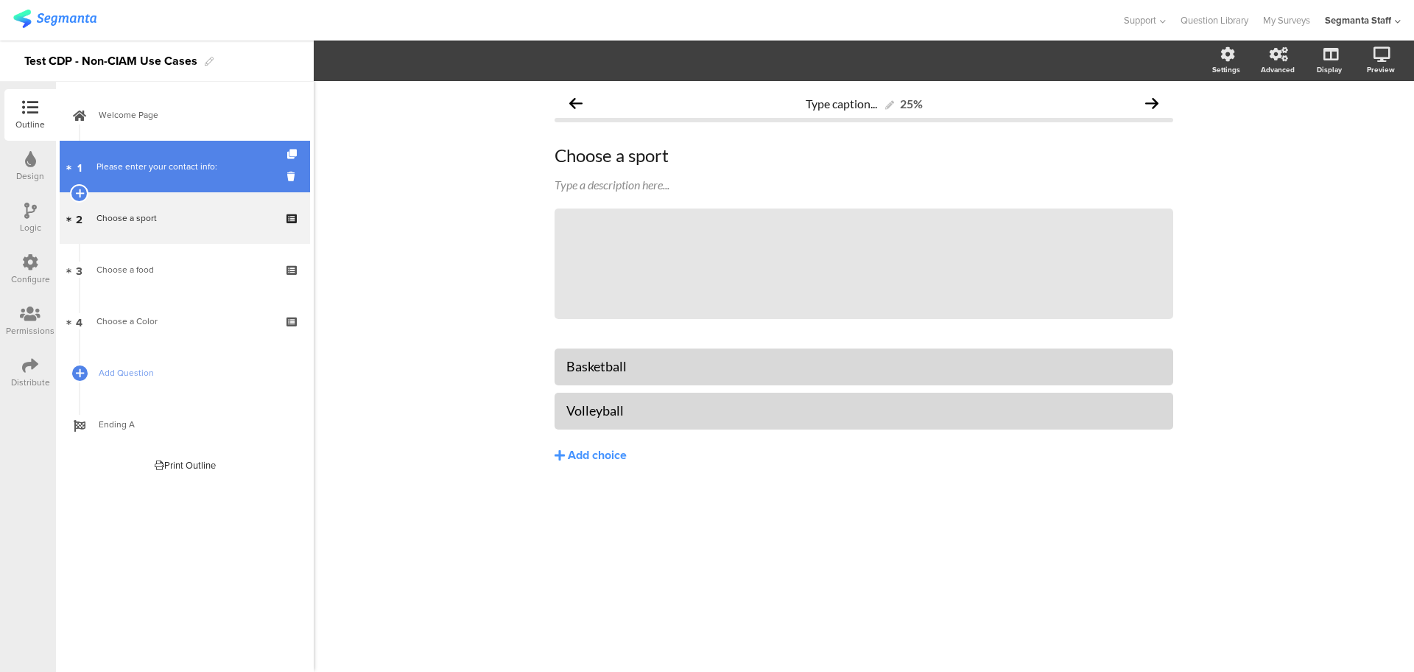
click at [161, 145] on link "1 Please enter your contact info:" at bounding box center [185, 167] width 250 height 52
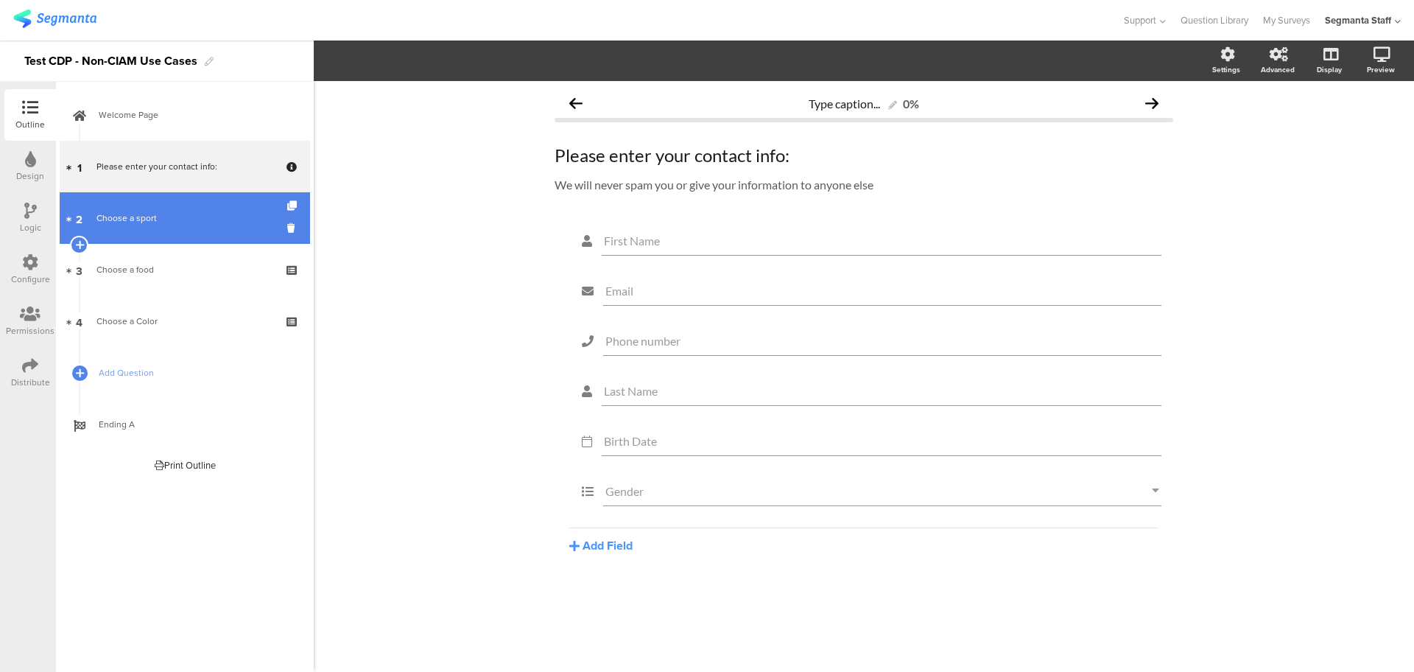
click at [122, 229] on link "2 Choose a sport" at bounding box center [185, 218] width 250 height 52
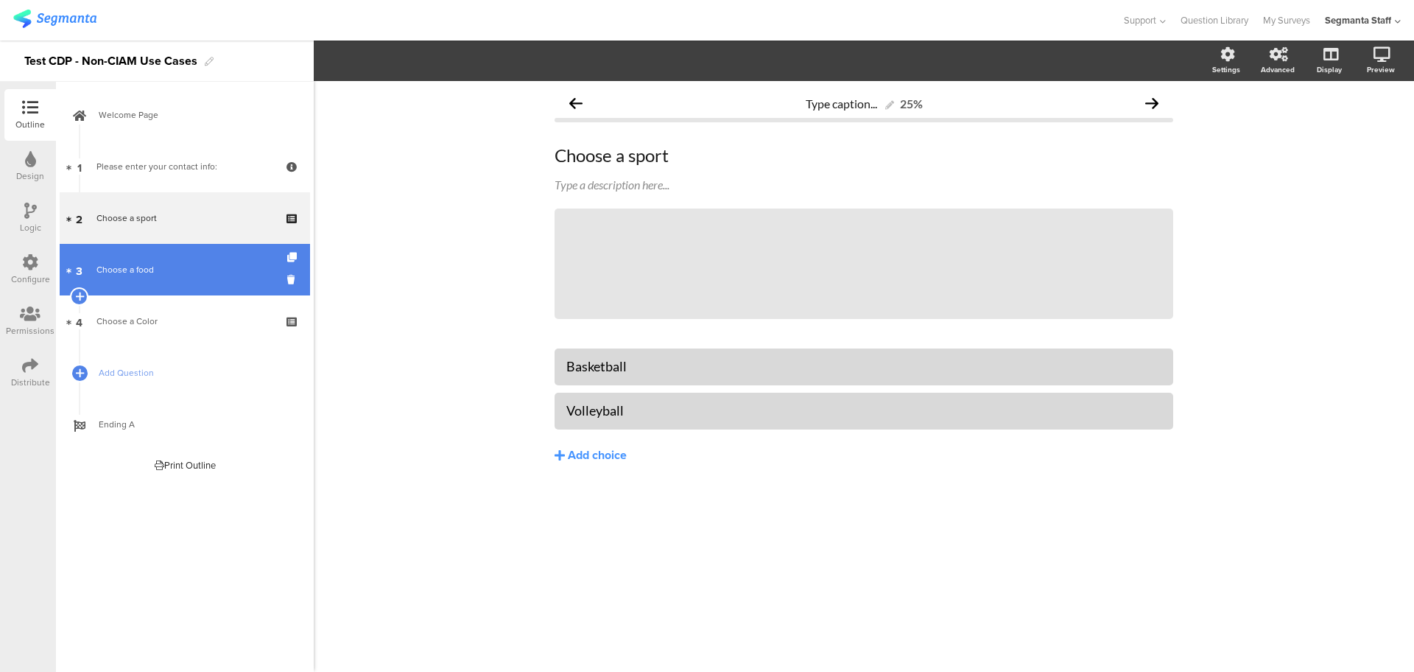
click at [133, 293] on link "3 Choose a food" at bounding box center [185, 270] width 250 height 52
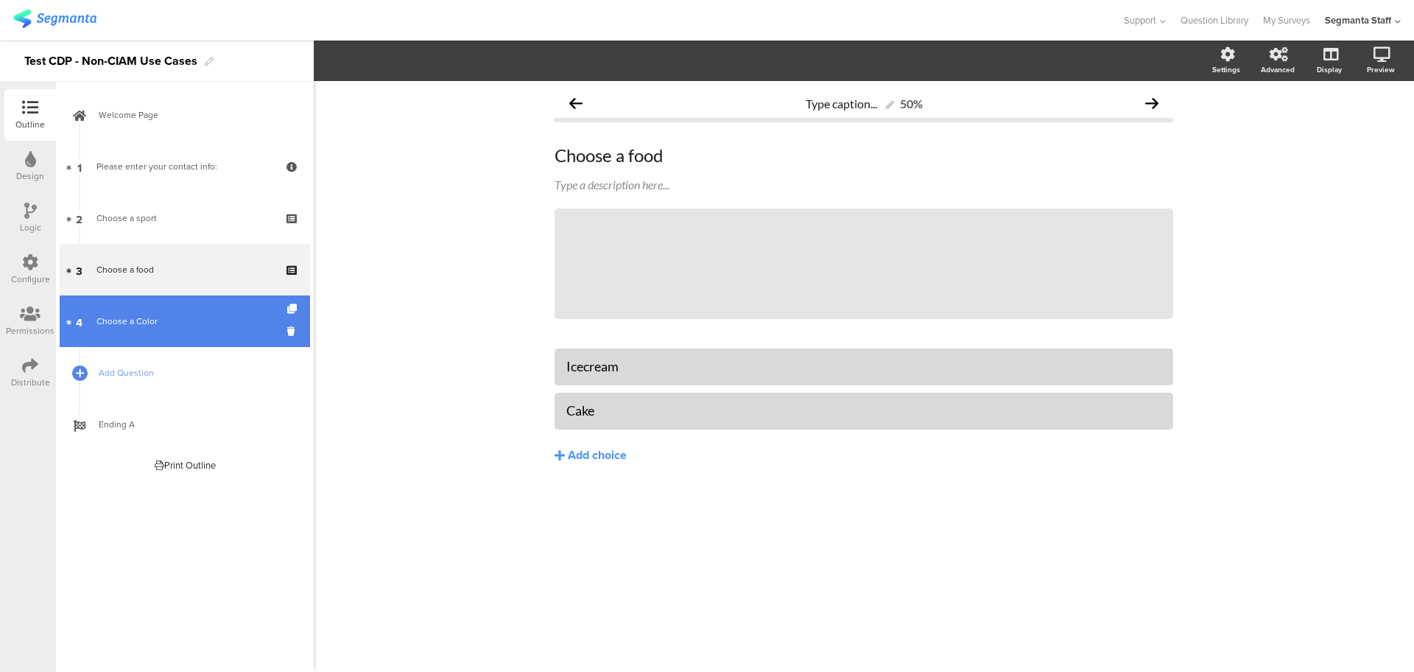
click at [135, 342] on link "4 Choose a Color" at bounding box center [185, 321] width 250 height 52
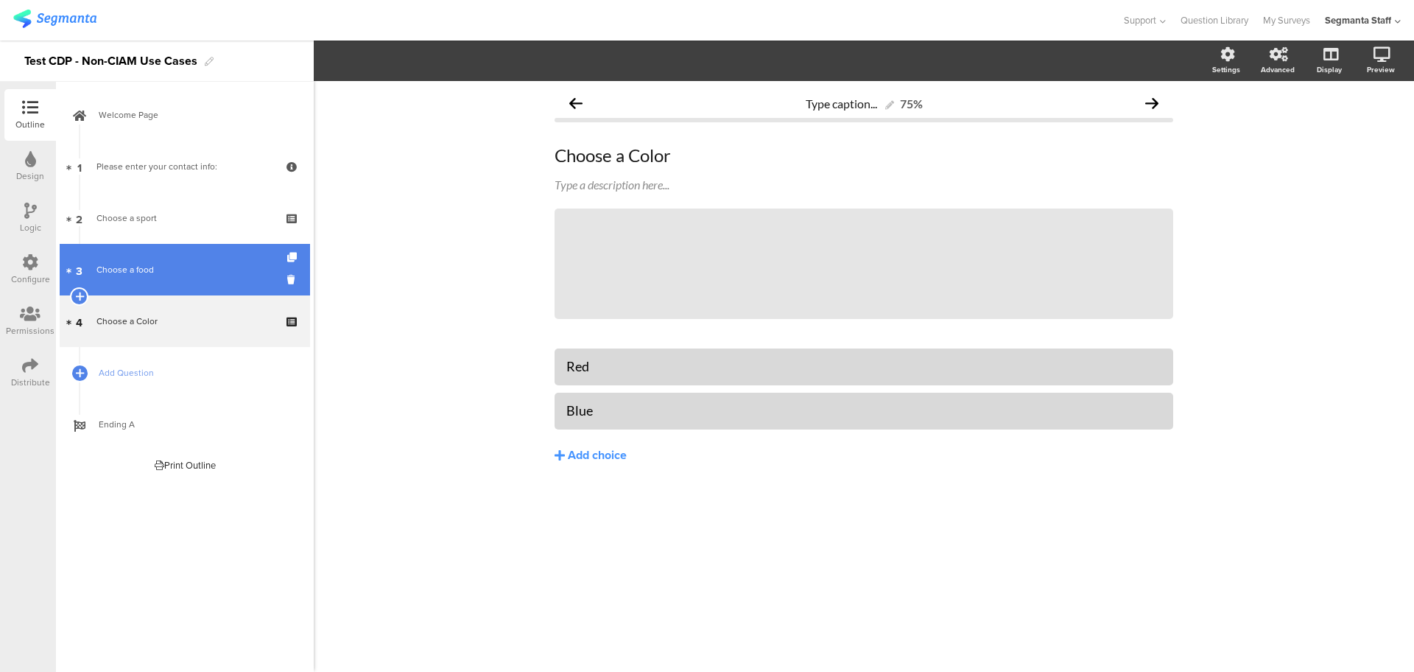
click at [141, 272] on div "Choose a food" at bounding box center [184, 269] width 176 height 15
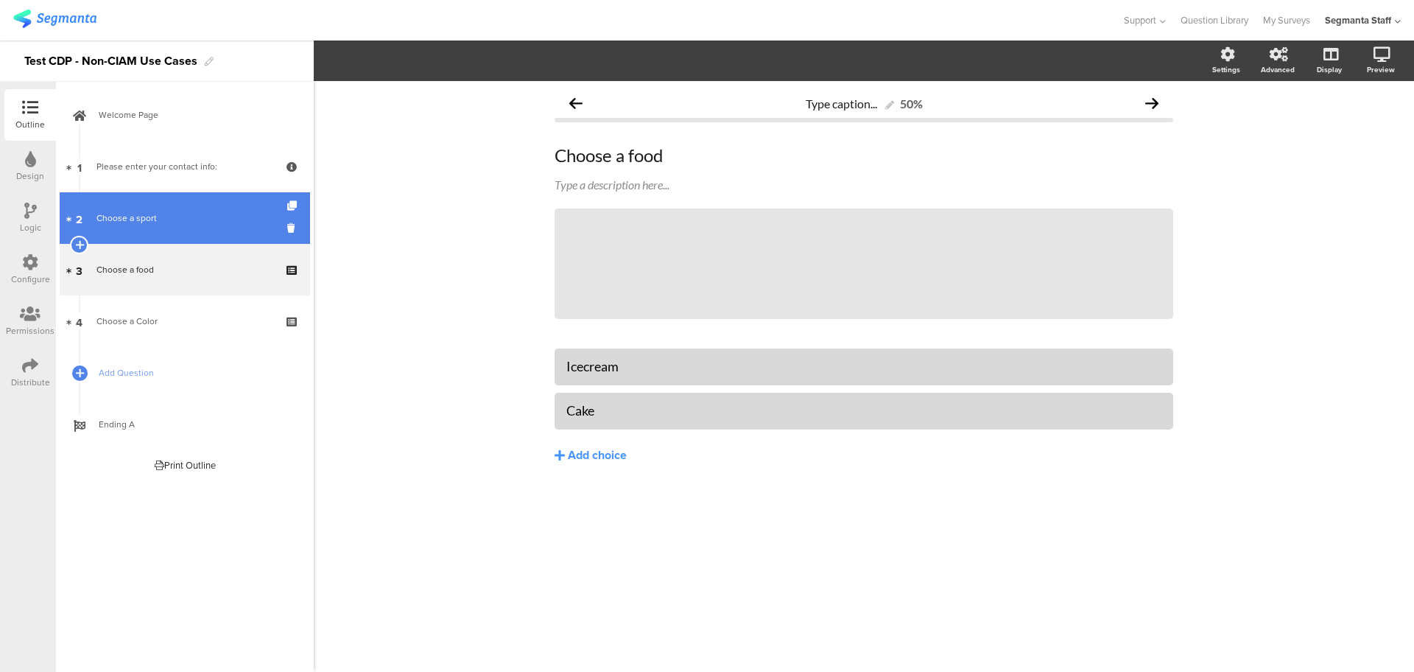
click at [141, 233] on link "2 Choose a sport" at bounding box center [185, 218] width 250 height 52
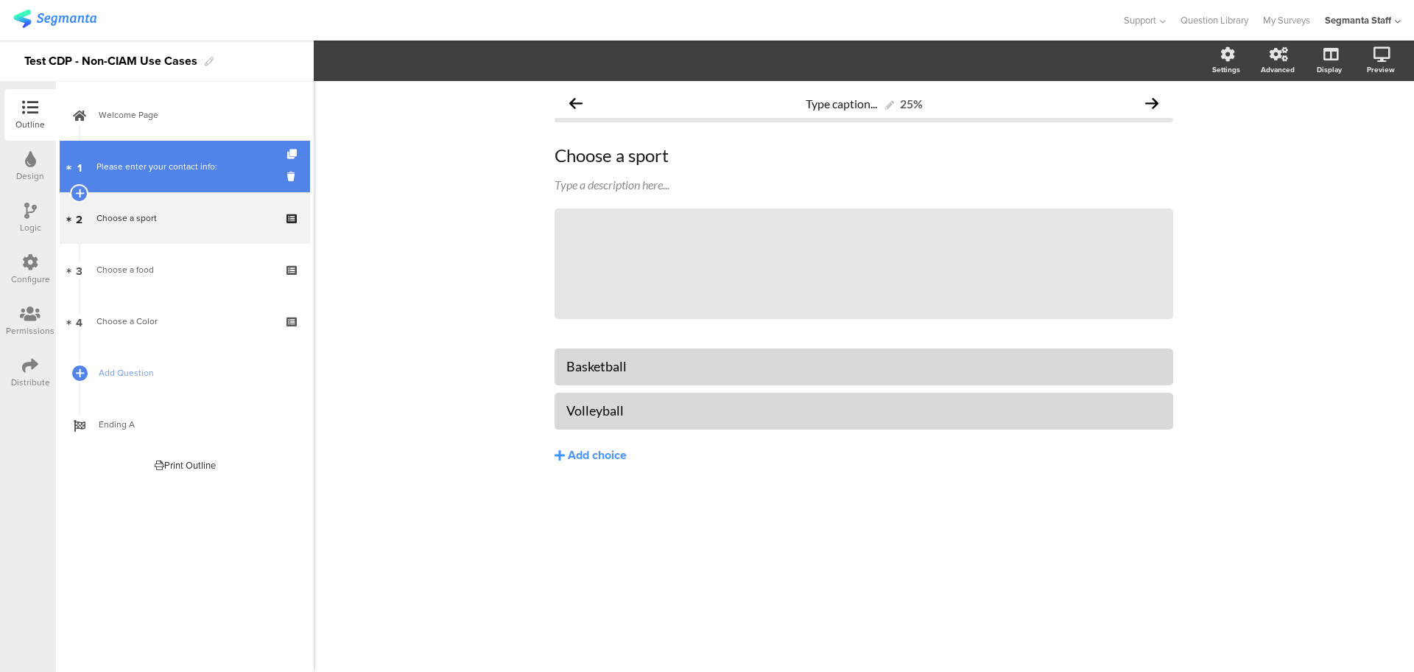
click at [137, 168] on div "Please enter your contact info:" at bounding box center [184, 166] width 176 height 15
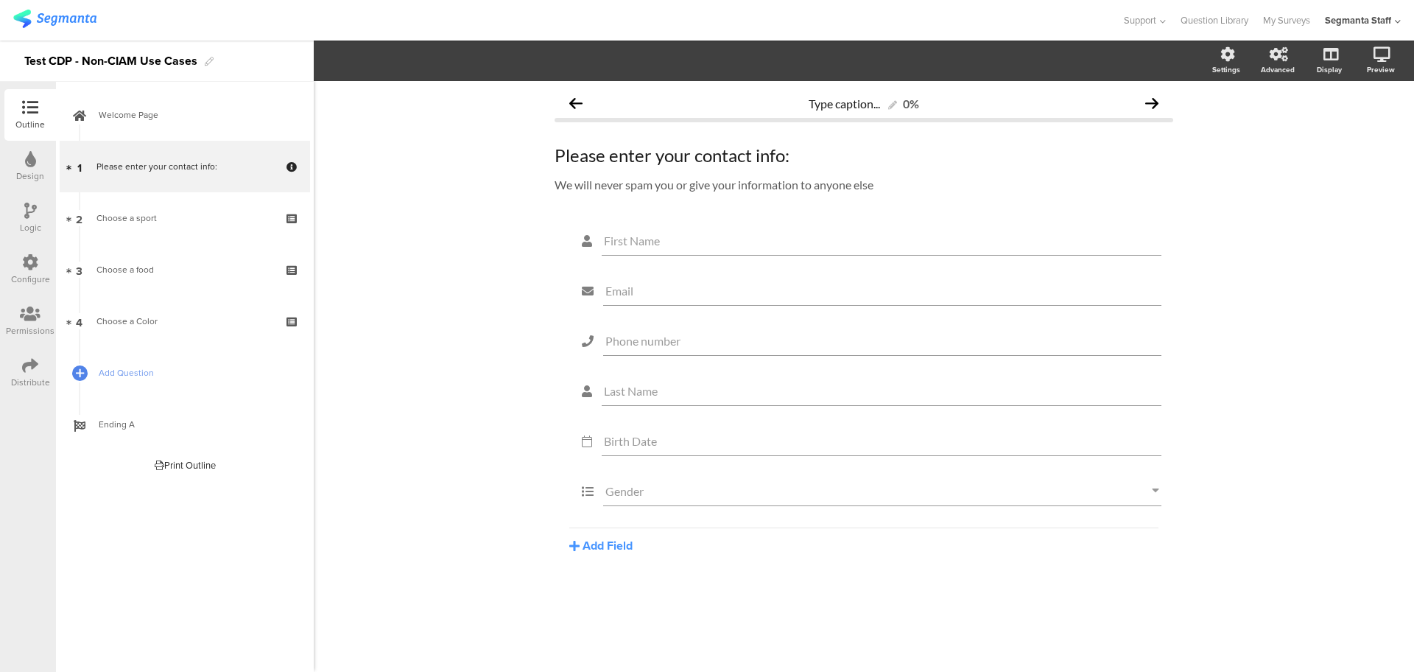
click at [18, 378] on div "Distribute" at bounding box center [30, 382] width 39 height 13
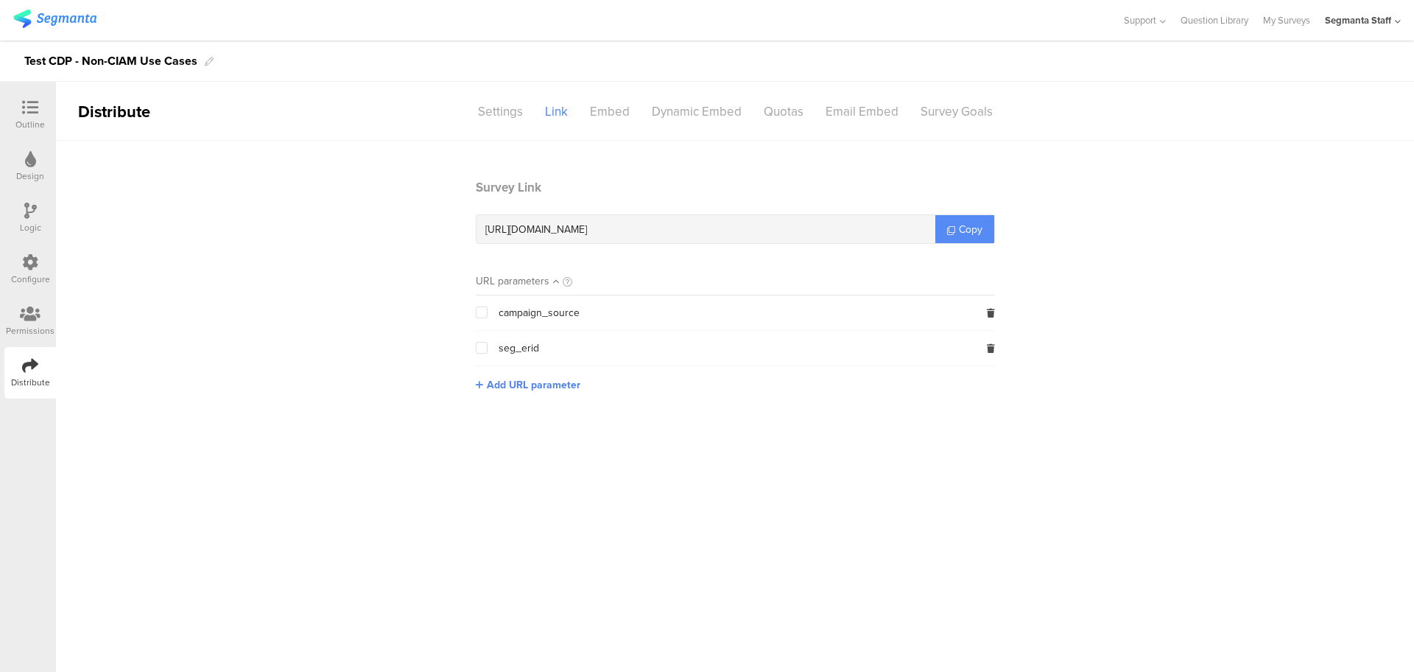
click at [965, 228] on span "Copy" at bounding box center [971, 229] width 24 height 15
drag, startPoint x: 965, startPoint y: 228, endPoint x: 972, endPoint y: 225, distance: 7.7
click at [972, 225] on span "Copy" at bounding box center [971, 229] width 24 height 15
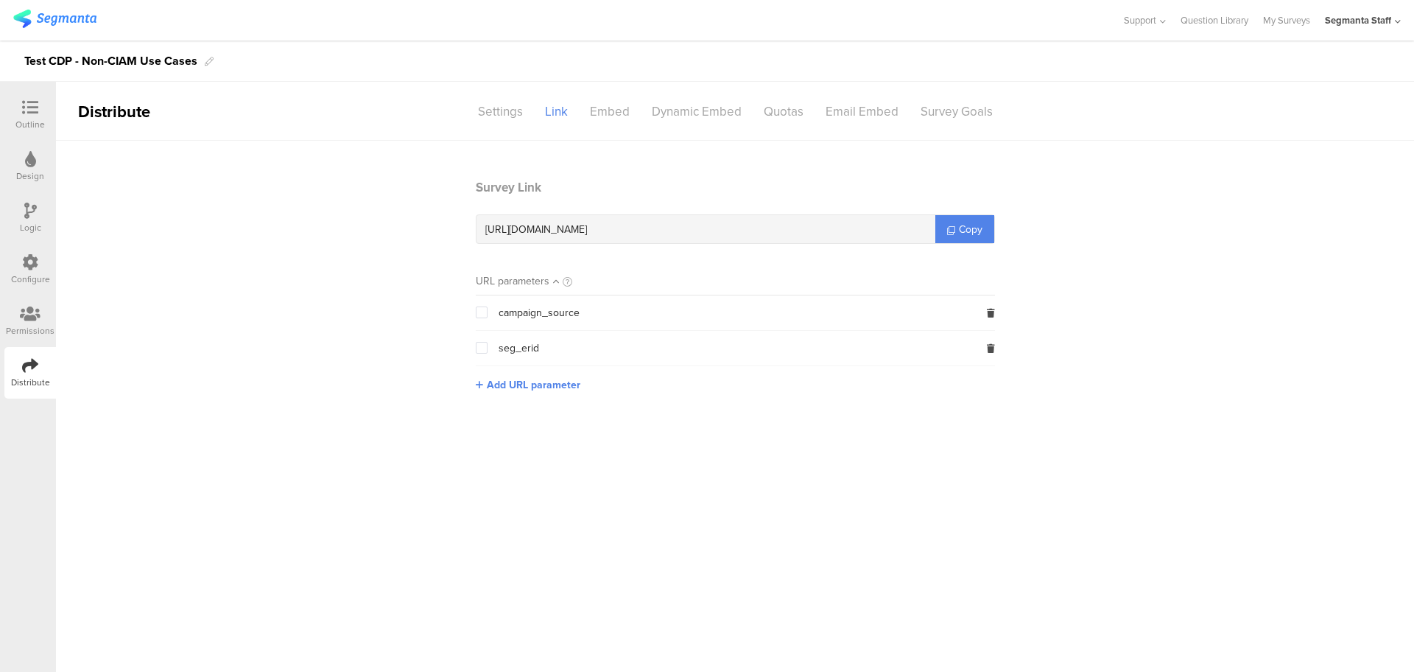
click at [24, 247] on div "Configure" at bounding box center [30, 270] width 52 height 52
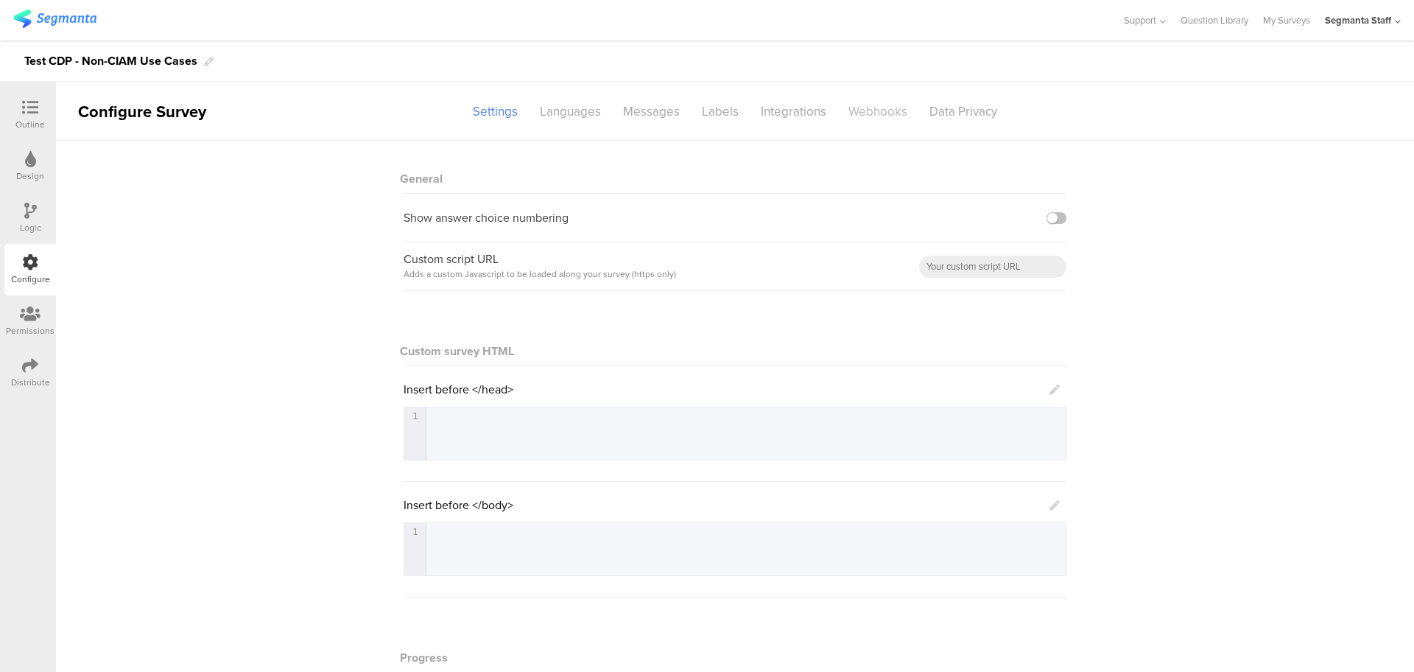
click at [862, 112] on div "Webhooks" at bounding box center [877, 112] width 81 height 26
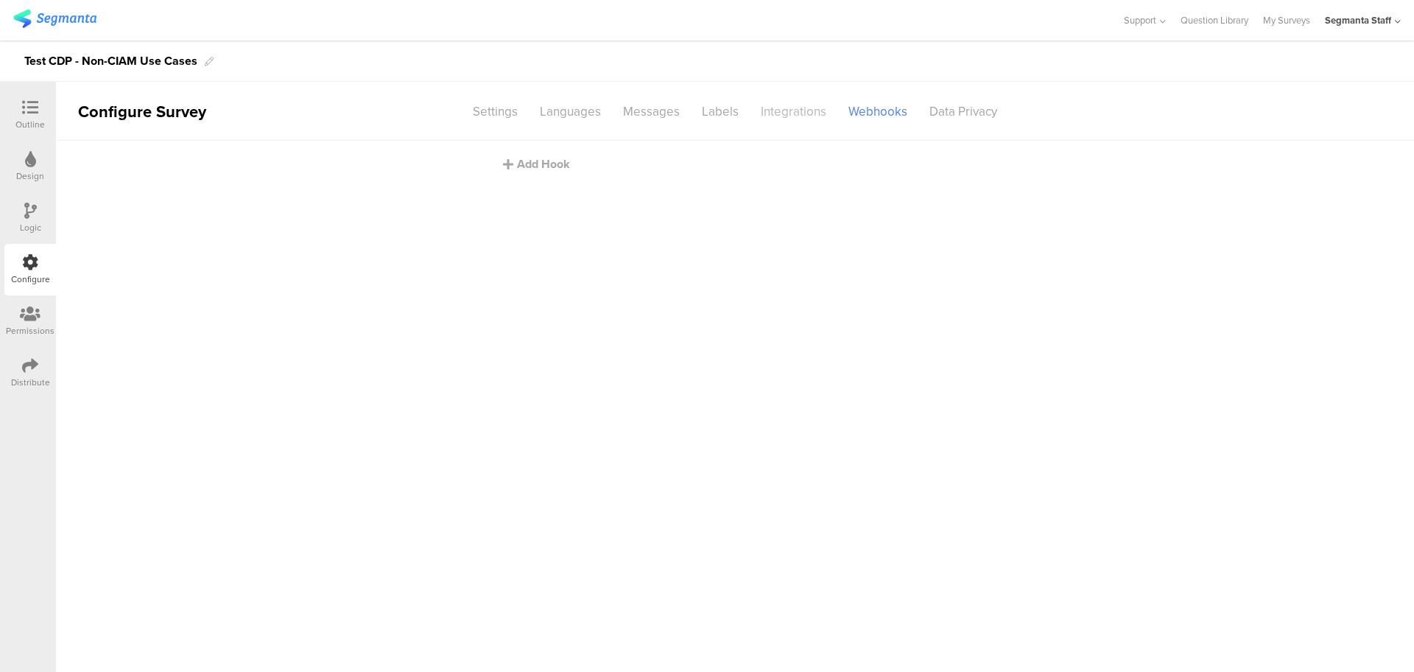
click at [765, 119] on div "Integrations" at bounding box center [794, 112] width 88 height 26
click at [1395, 16] on icon at bounding box center [1398, 21] width 6 height 11
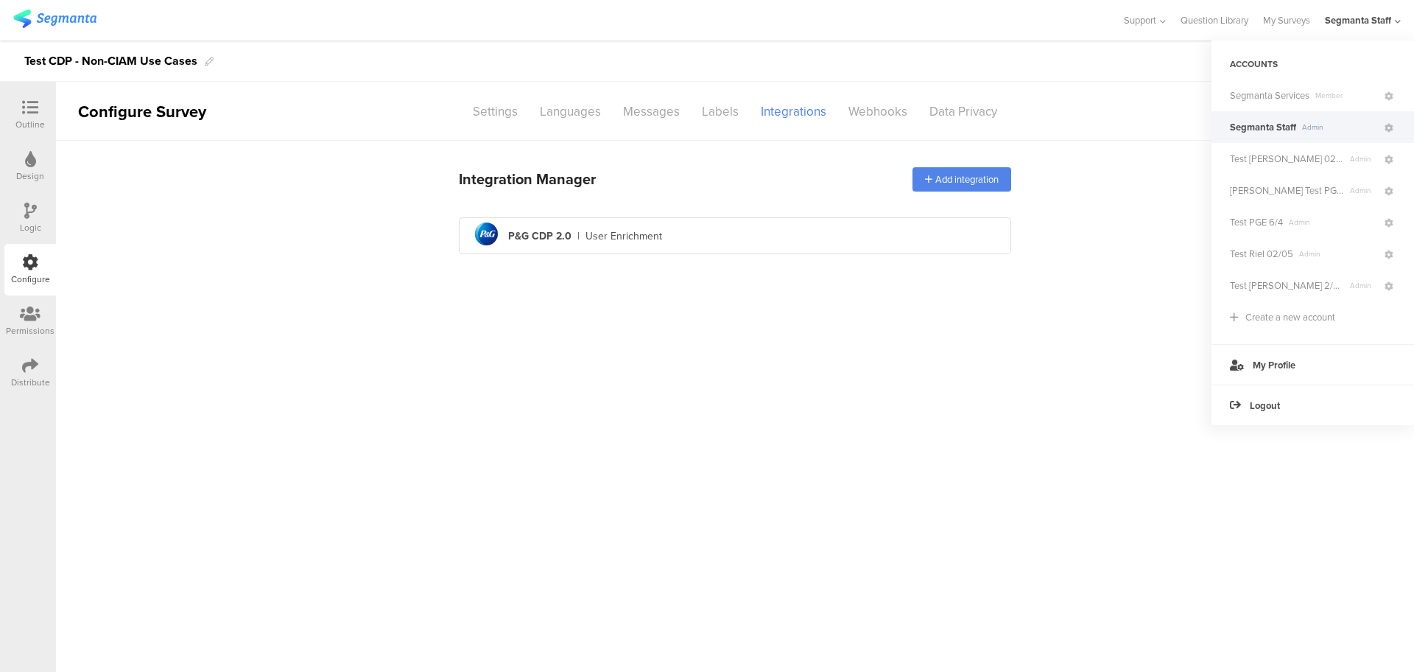
click at [52, 21] on img at bounding box center [54, 19] width 83 height 18
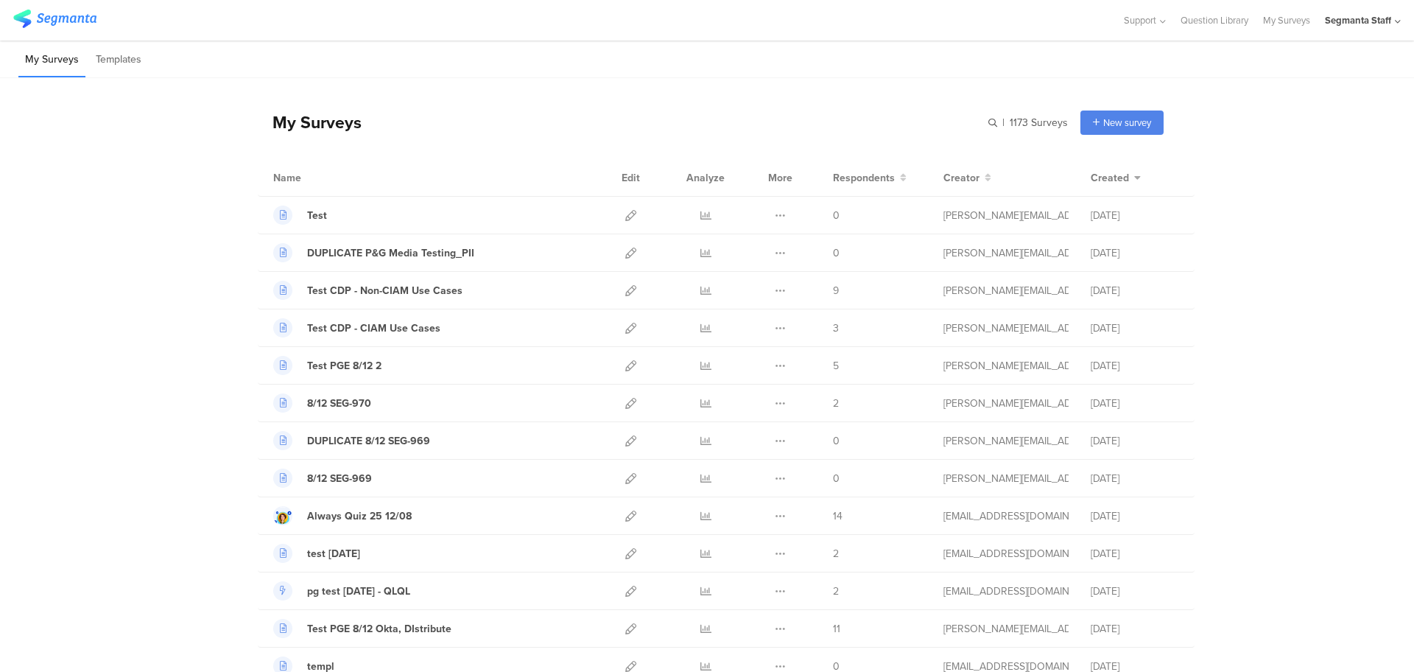
click at [700, 295] on icon at bounding box center [705, 290] width 11 height 11
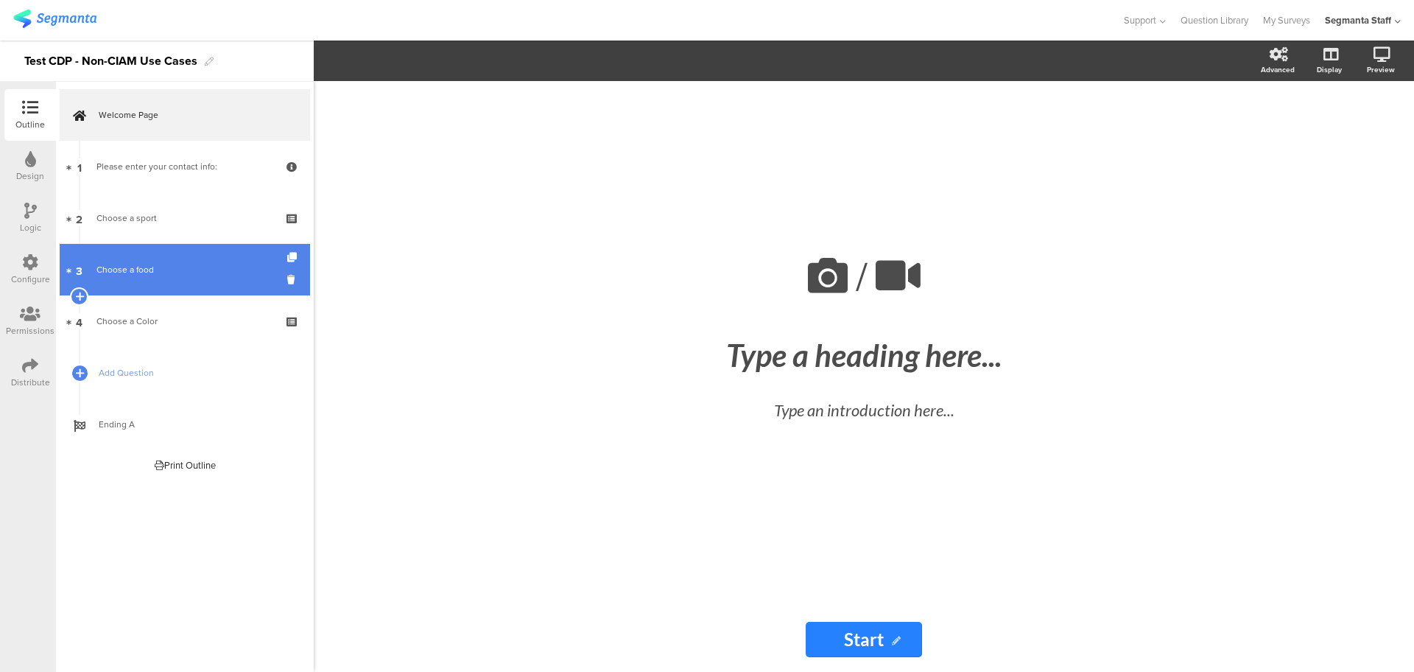
click at [167, 256] on link "3 Choose a food" at bounding box center [185, 270] width 250 height 52
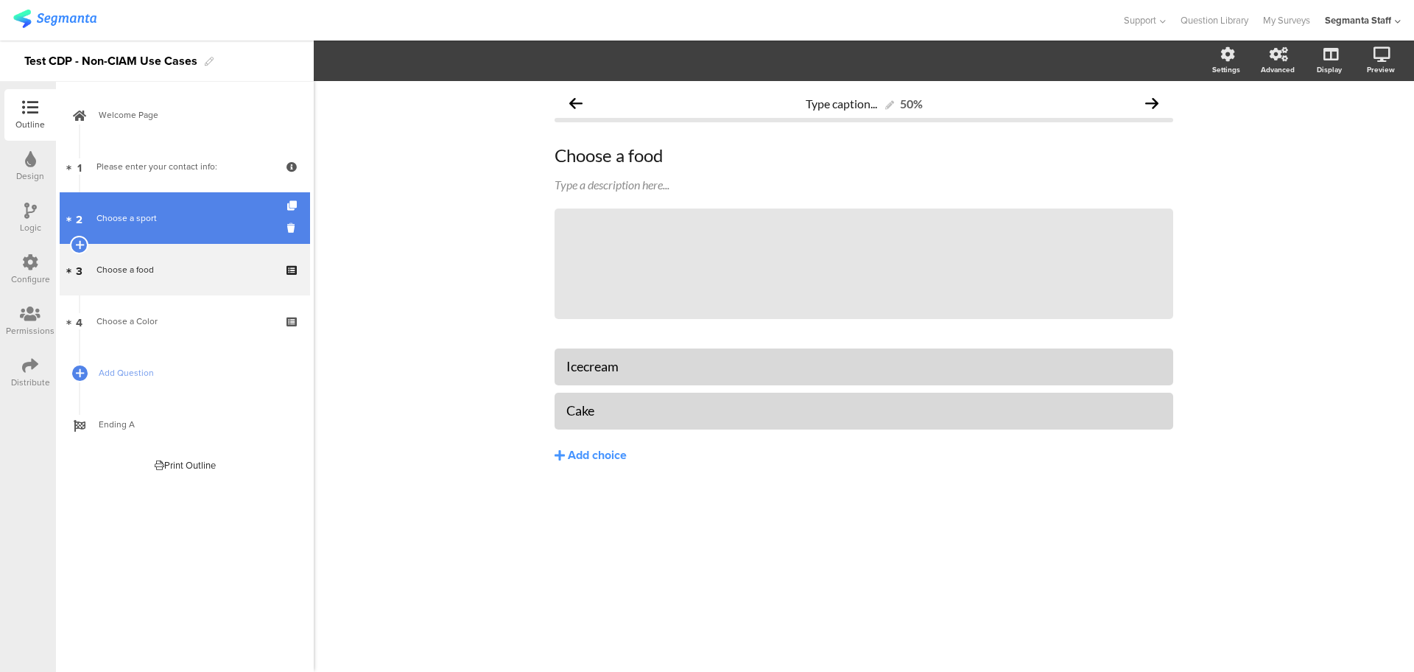
click at [181, 213] on div "Choose a sport" at bounding box center [184, 218] width 176 height 15
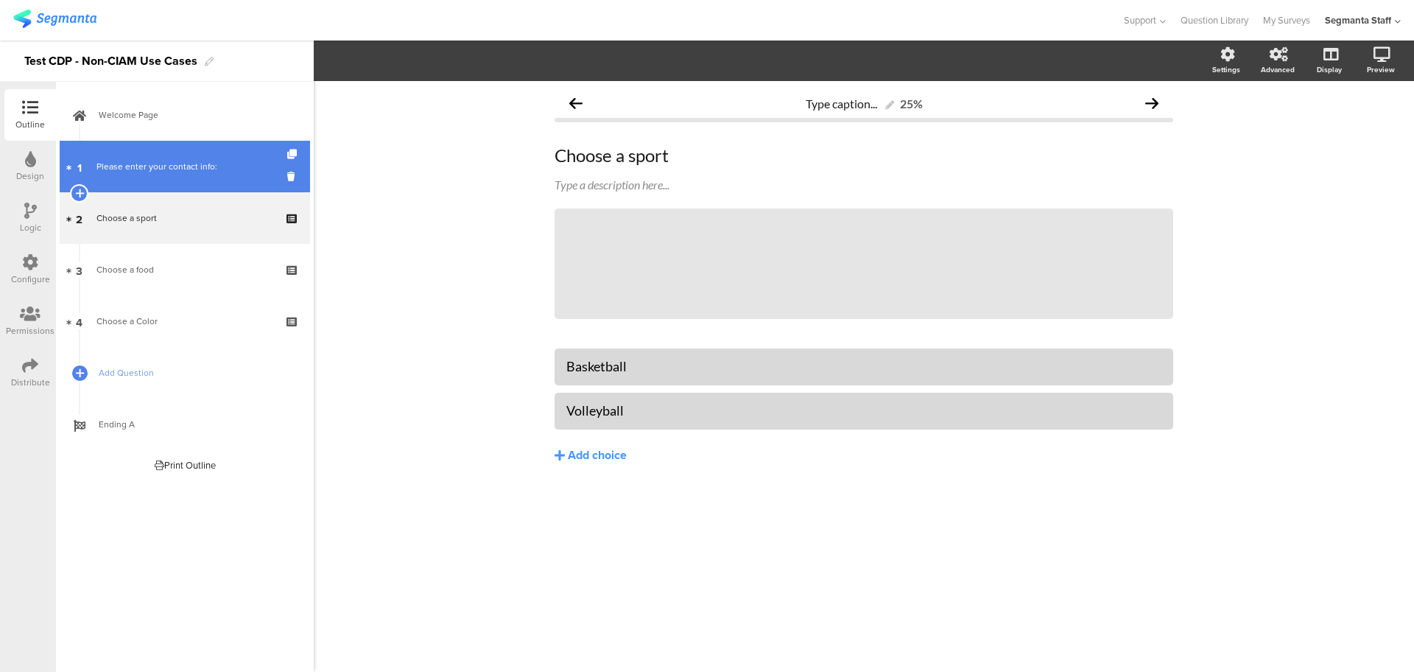
click at [145, 180] on link "1 Please enter your contact info:" at bounding box center [185, 167] width 250 height 52
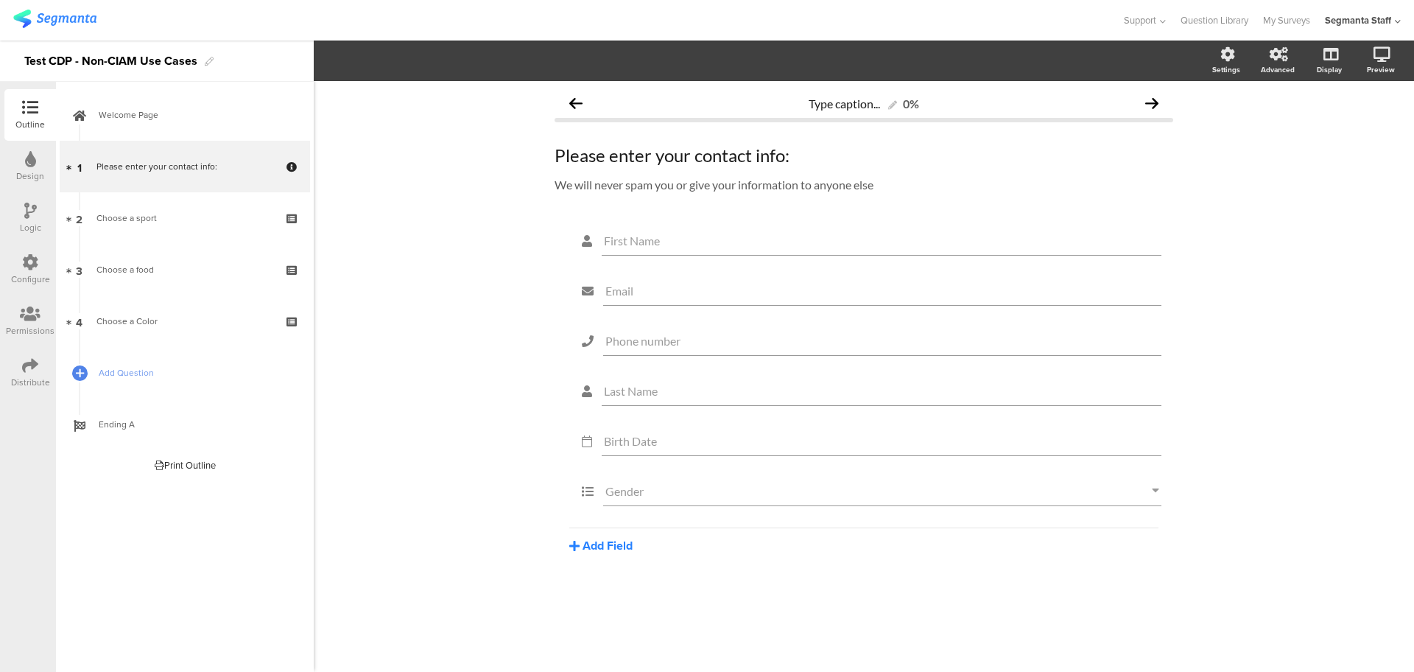
click at [587, 545] on button "Add Field" at bounding box center [600, 545] width 63 height 17
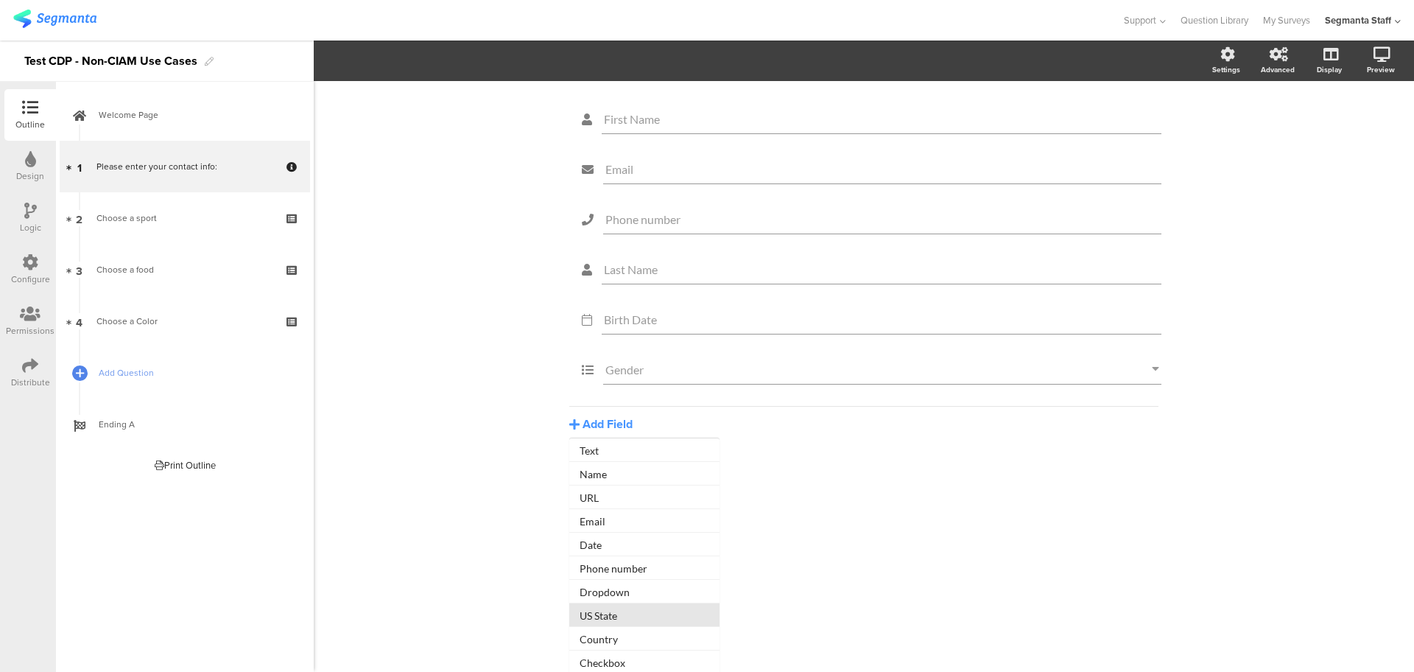
scroll to position [124, 0]
click at [602, 659] on button "Checkbox" at bounding box center [644, 660] width 150 height 24
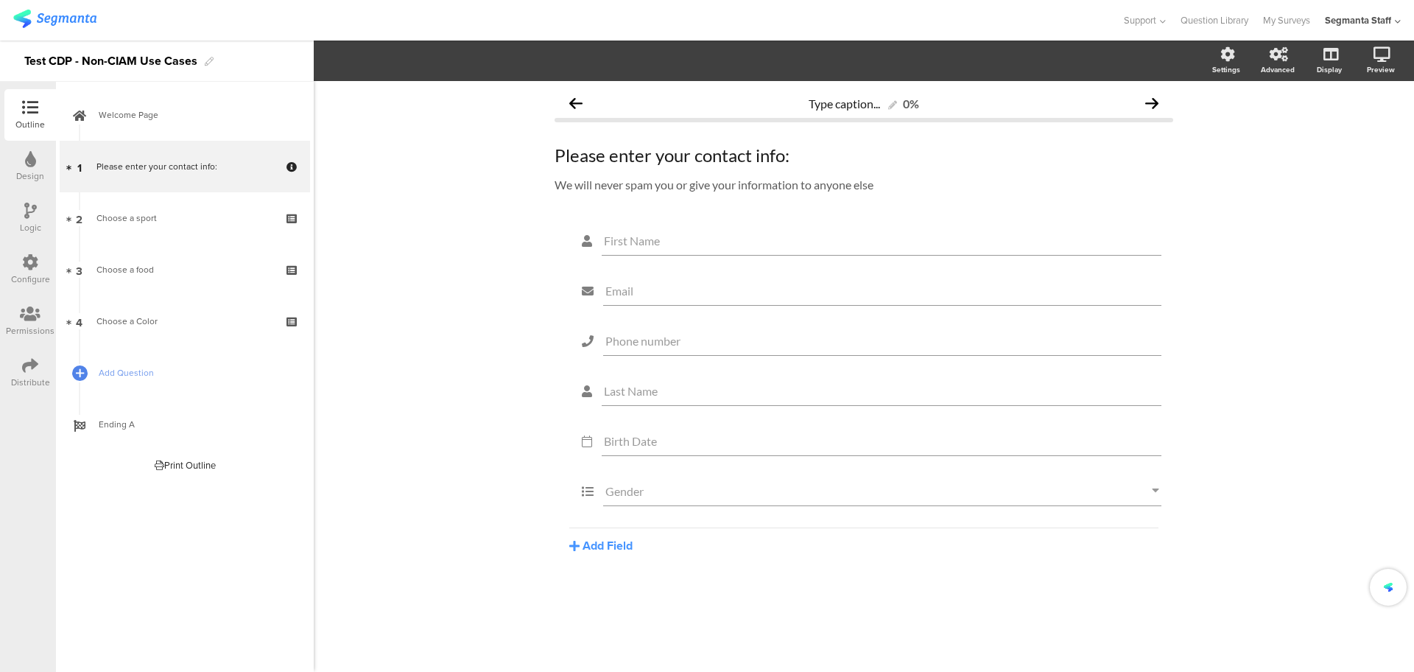
scroll to position [0, 0]
click at [585, 577] on button "Add Field" at bounding box center [600, 576] width 63 height 17
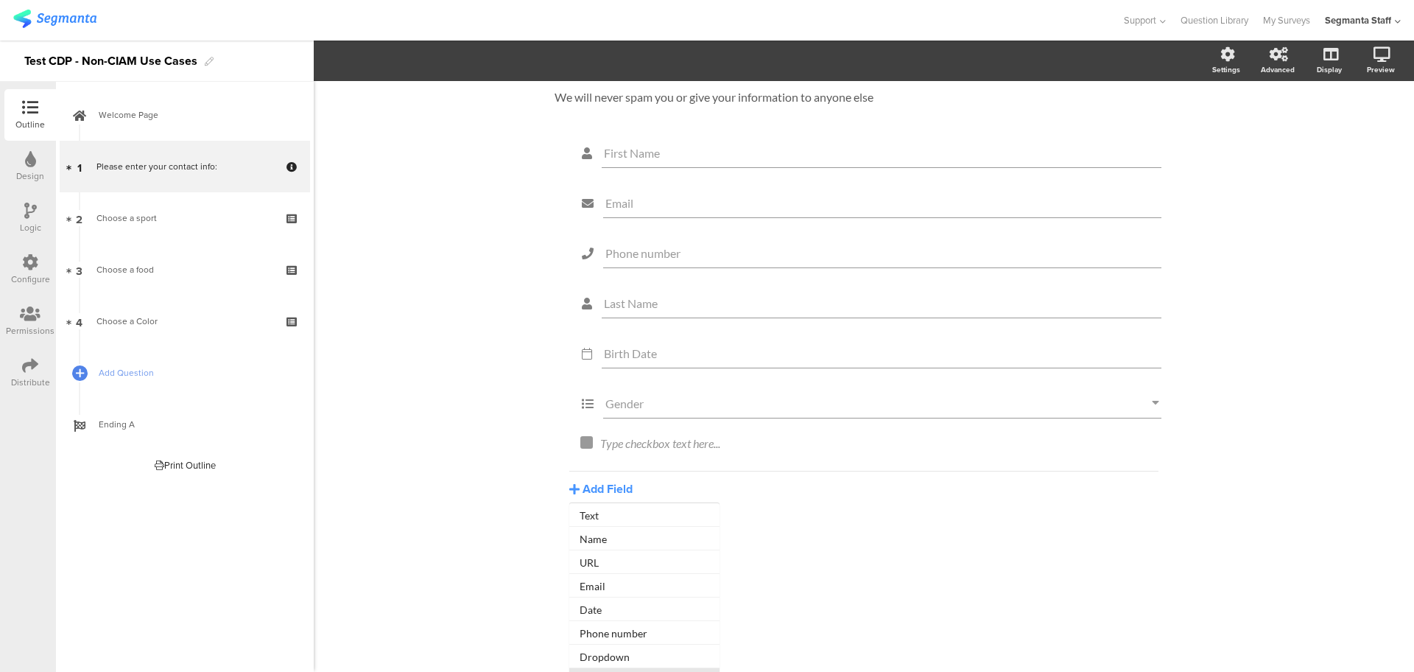
scroll to position [155, 0]
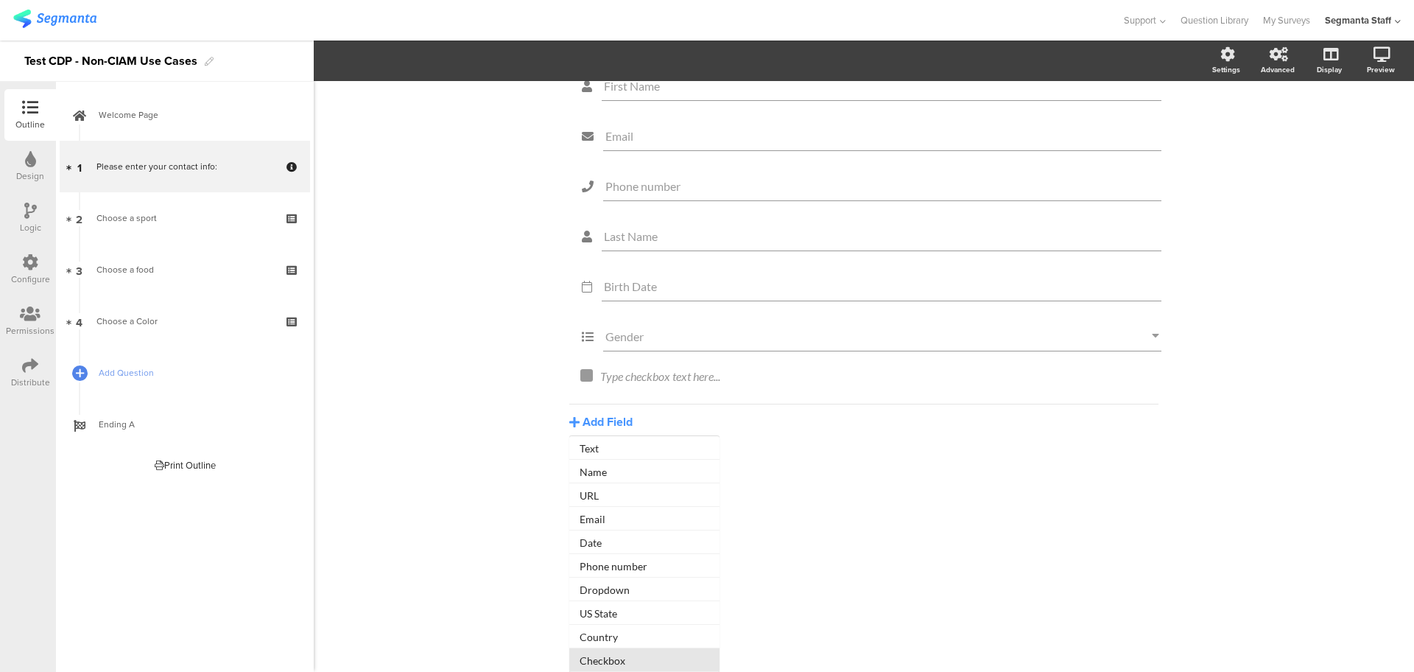
click at [606, 655] on button "Checkbox" at bounding box center [644, 660] width 150 height 24
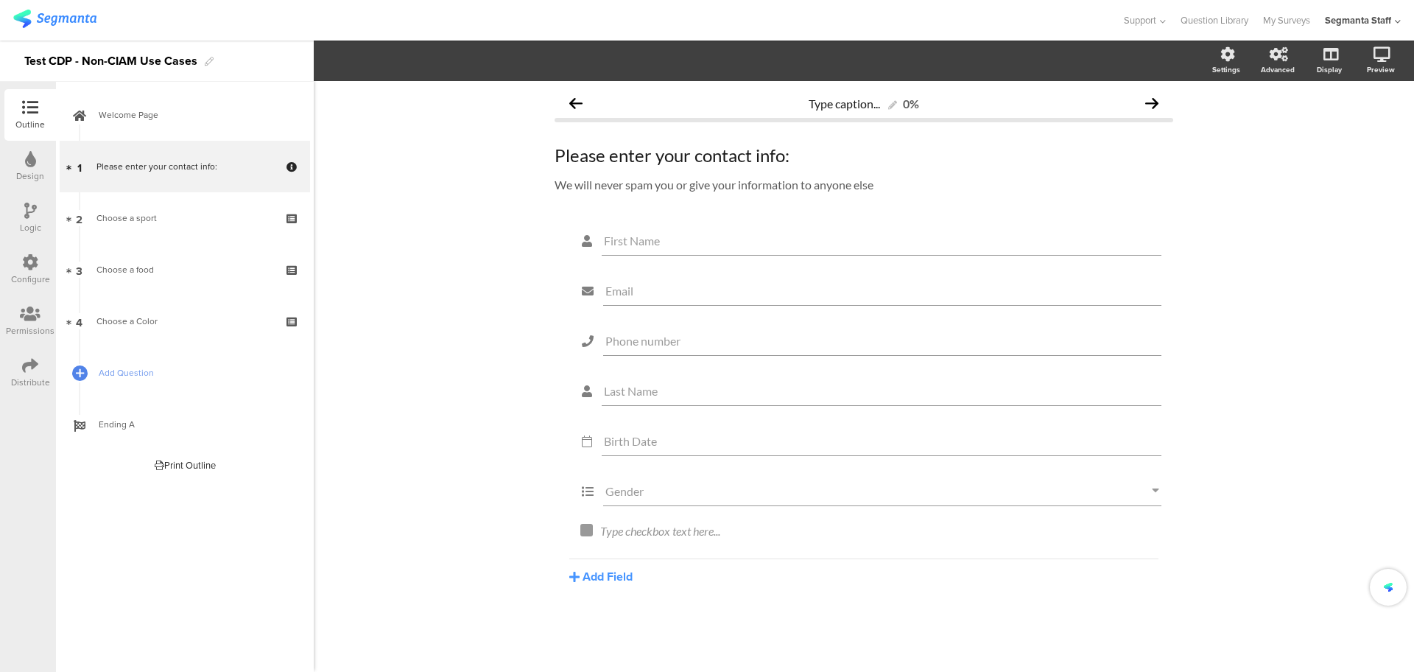
scroll to position [0, 0]
click at [631, 525] on div "Type checkbox text here..." at bounding box center [875, 532] width 558 height 24
click at [632, 557] on div "Type checkbox text here..." at bounding box center [875, 563] width 558 height 24
click at [596, 529] on div "Mandatory Mandatory Mandatory" at bounding box center [875, 532] width 558 height 24
click at [772, 622] on div "First Name Email Phone number Last Name Birth Date Gender Mandatory Mandatory M…" at bounding box center [863, 454] width 619 height 462
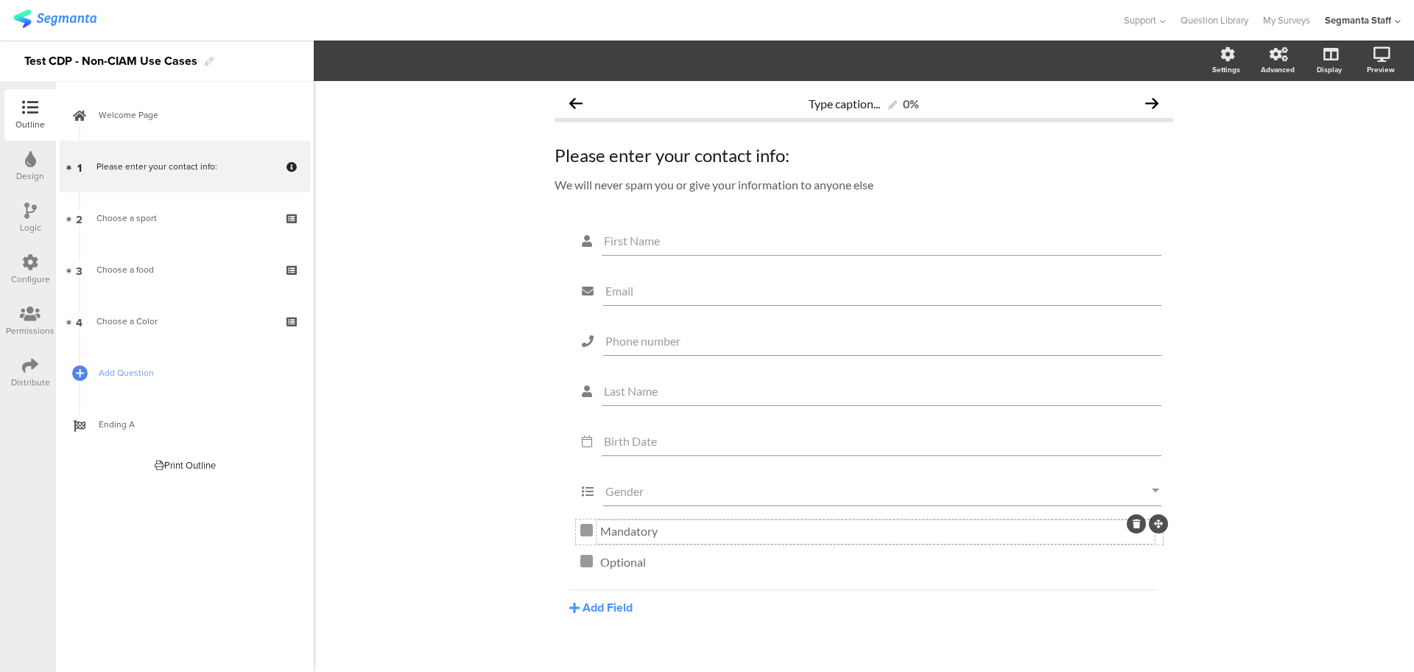
click at [588, 527] on div "Mandatory Mandatory" at bounding box center [869, 532] width 578 height 16
click at [596, 527] on div "Mandatory Mandatory" at bounding box center [875, 532] width 558 height 24
click at [601, 563] on div "Optional Optional" at bounding box center [875, 563] width 558 height 24
click at [596, 565] on div "Optional Optional Optional" at bounding box center [875, 563] width 558 height 24
click at [600, 562] on p "Optional" at bounding box center [875, 561] width 551 height 14
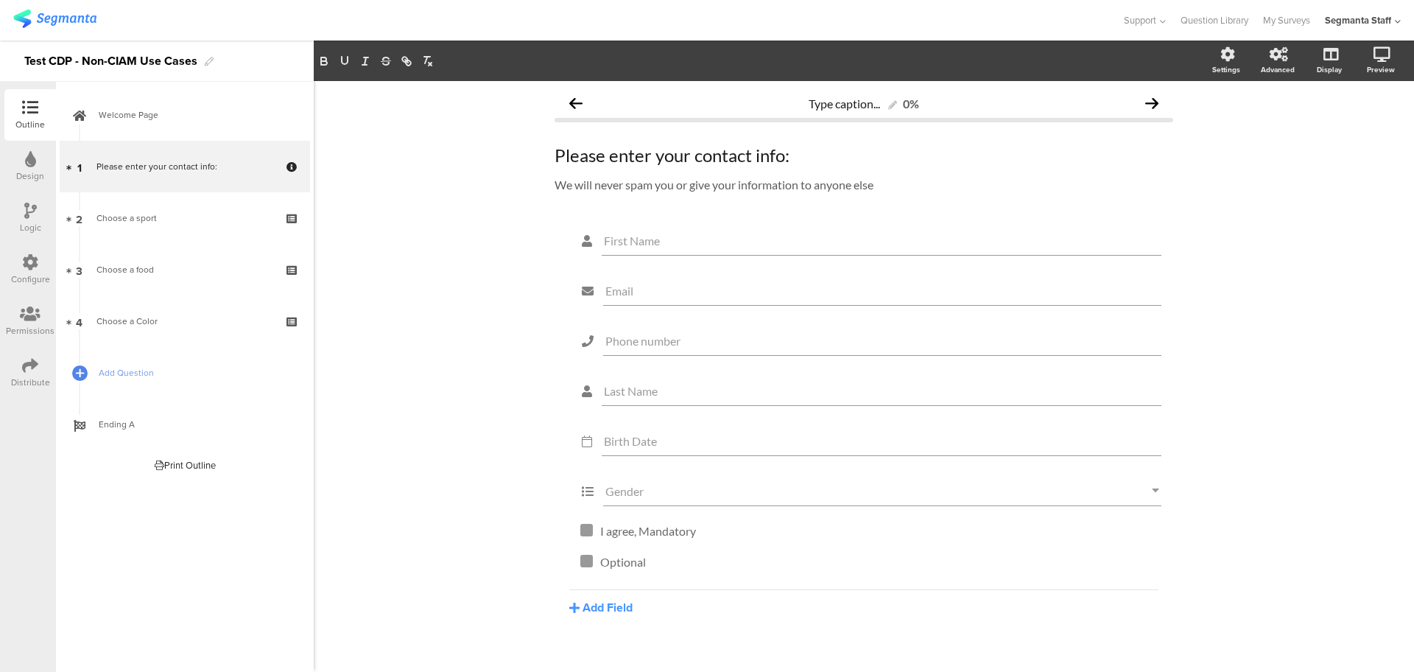
click at [438, 486] on div "Type caption... 0% Please enter your contact info: Please enter your contact in…" at bounding box center [864, 387] width 1100 height 612
click at [33, 362] on icon at bounding box center [30, 365] width 16 height 16
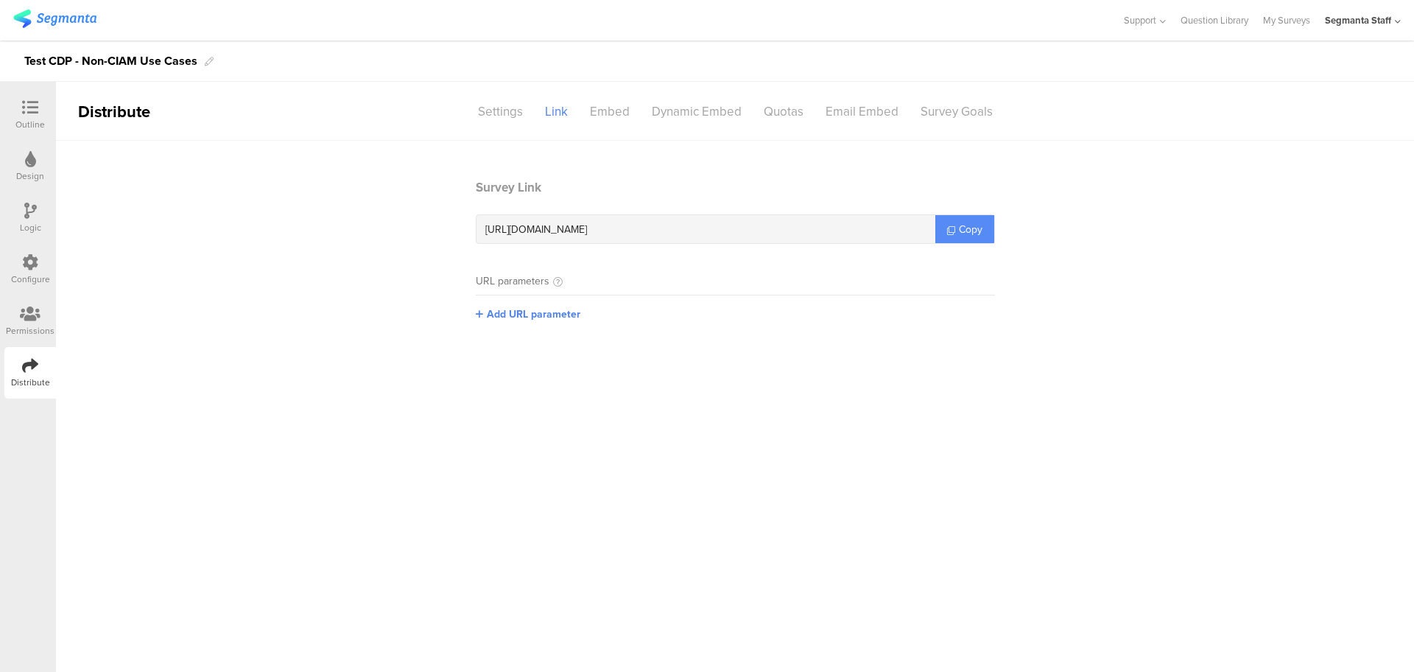
click at [953, 233] on link "Copy" at bounding box center [964, 229] width 59 height 28
click at [954, 233] on link "Copy" at bounding box center [964, 229] width 59 height 28
click at [955, 231] on link "Copy" at bounding box center [964, 229] width 59 height 28
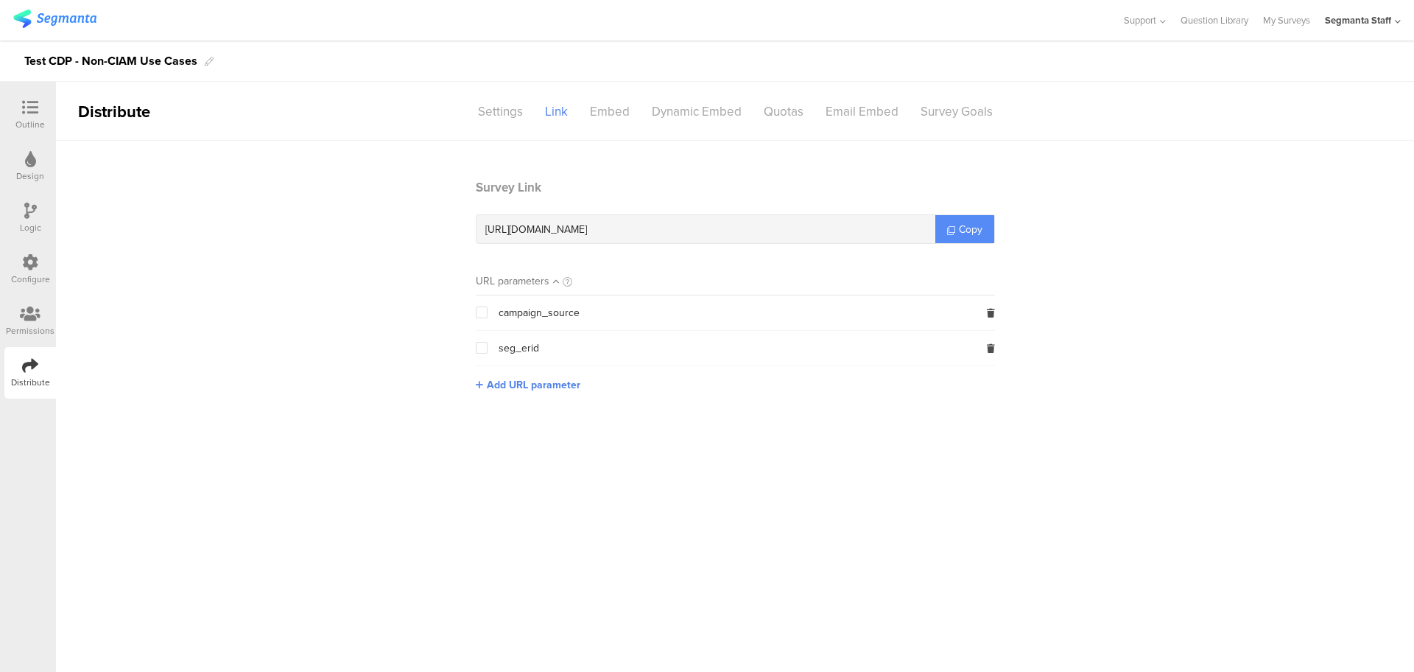
click at [955, 231] on link "Copy" at bounding box center [964, 229] width 59 height 28
click at [958, 229] on link "Copy" at bounding box center [964, 229] width 59 height 28
click at [960, 229] on span "Copy" at bounding box center [971, 229] width 24 height 15
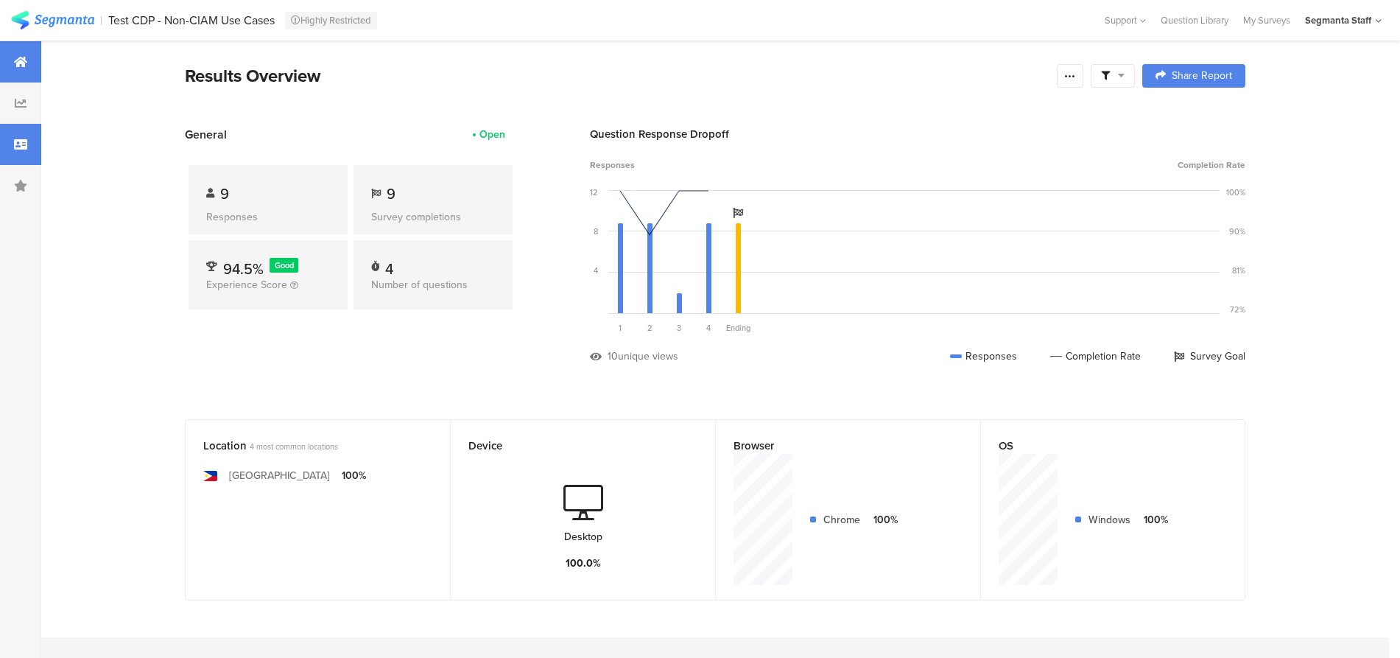
click at [27, 158] on div at bounding box center [20, 144] width 41 height 41
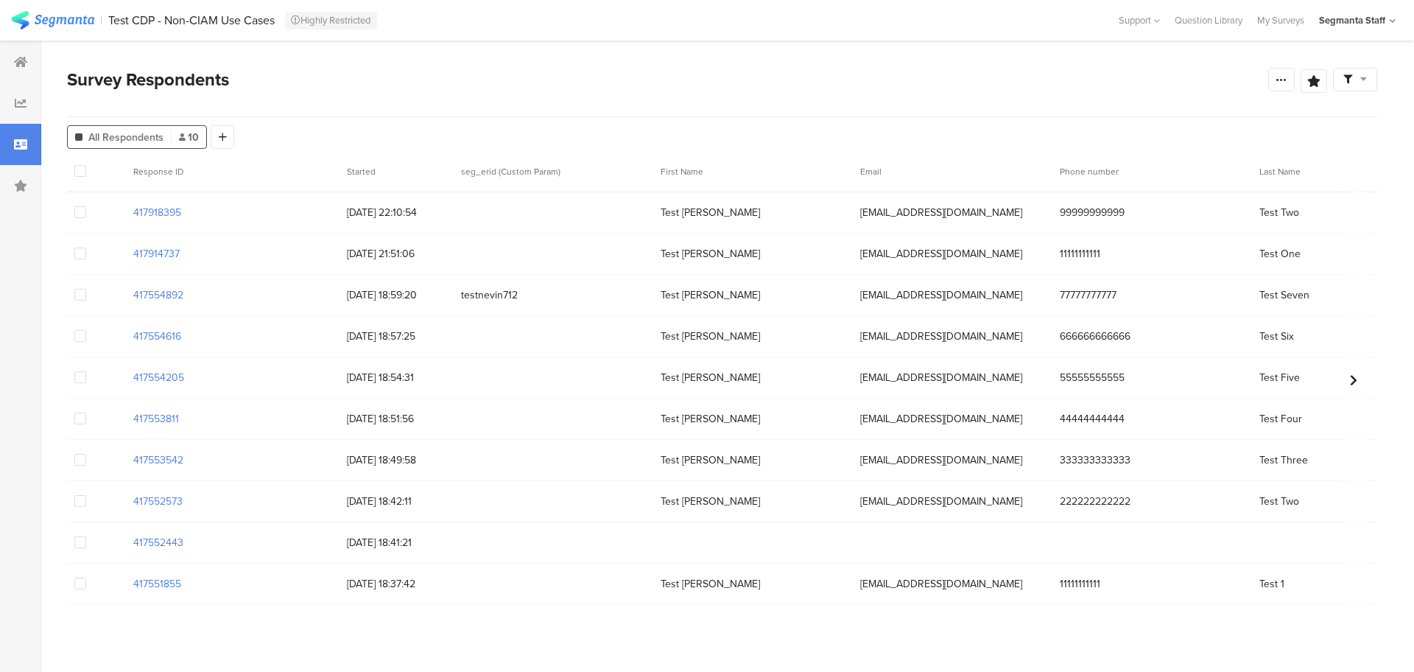
drag, startPoint x: 186, startPoint y: 211, endPoint x: 110, endPoint y: 215, distance: 76.7
click at [110, 215] on div "417918395 [DATE] 22:10:54 Test [PERSON_NAME] [EMAIL_ADDRESS][DOMAIN_NAME] 99999…" at bounding box center [1258, 212] width 2382 height 41
copy section "417918395"
